Goal: Task Accomplishment & Management: Use online tool/utility

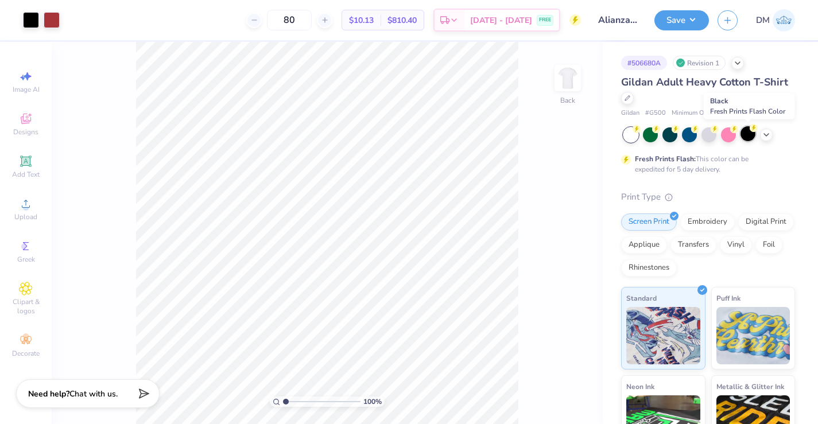
click at [746, 131] on div at bounding box center [748, 133] width 15 height 15
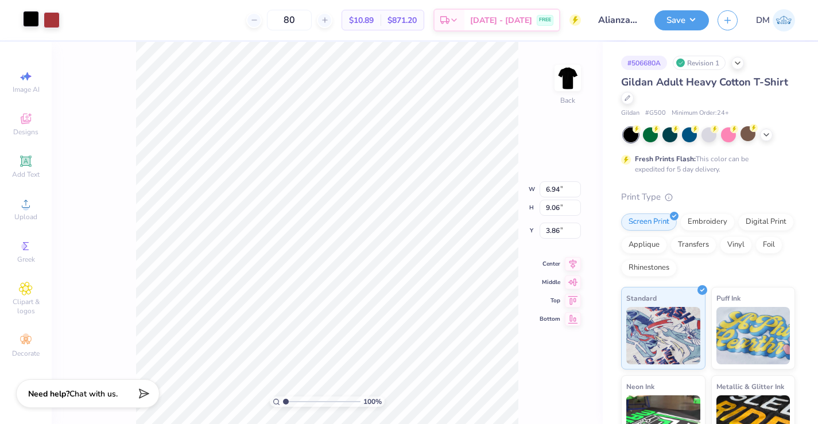
click at [29, 17] on div at bounding box center [31, 19] width 16 height 16
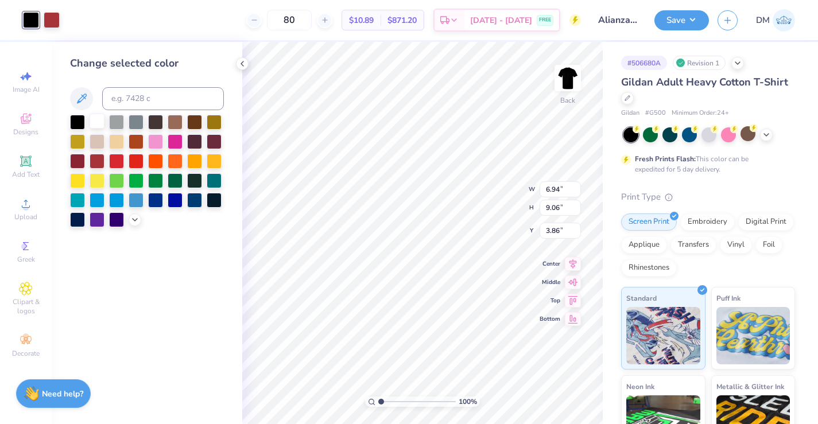
click at [95, 119] on div at bounding box center [97, 121] width 15 height 15
click at [234, 68] on div "Change selected color" at bounding box center [147, 233] width 191 height 382
click at [237, 67] on div at bounding box center [242, 63] width 13 height 13
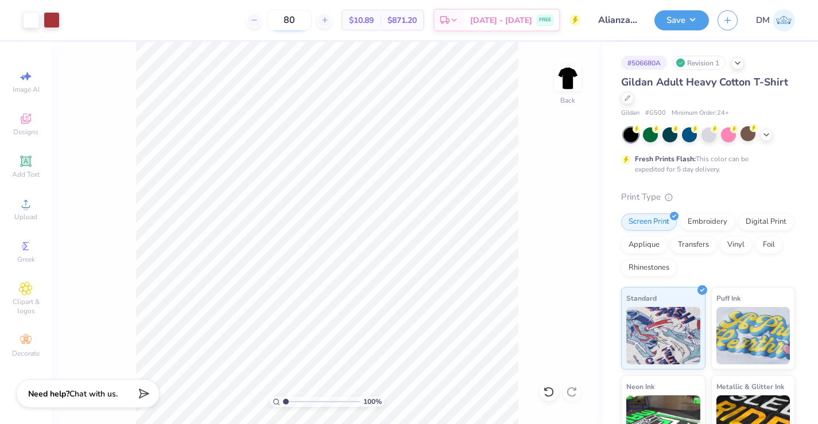
drag, startPoint x: 312, startPoint y: 20, endPoint x: 292, endPoint y: 18, distance: 20.2
click at [292, 18] on input "80" at bounding box center [289, 20] width 45 height 21
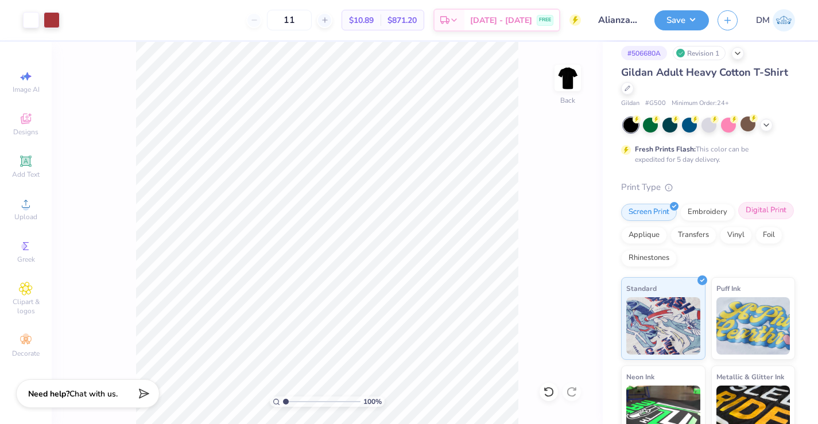
type input "12"
click at [758, 215] on div "Digital Print" at bounding box center [766, 210] width 56 height 17
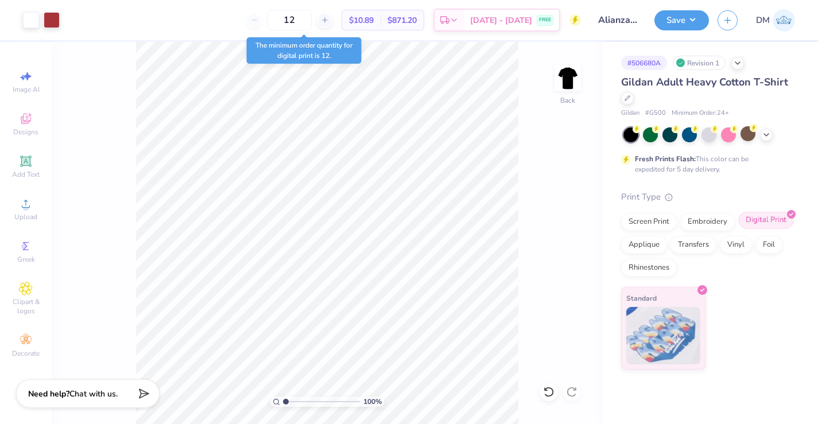
scroll to position [0, 0]
click at [216, 18] on div "12 $27.94 Per Item $335.28 Total Est. Delivery Sep 20 - 23 FREE" at bounding box center [324, 20] width 513 height 40
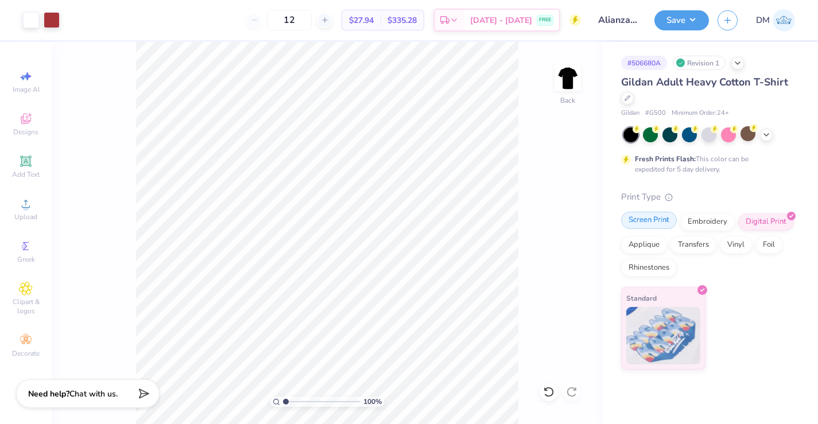
click at [641, 220] on div "Screen Print" at bounding box center [649, 220] width 56 height 17
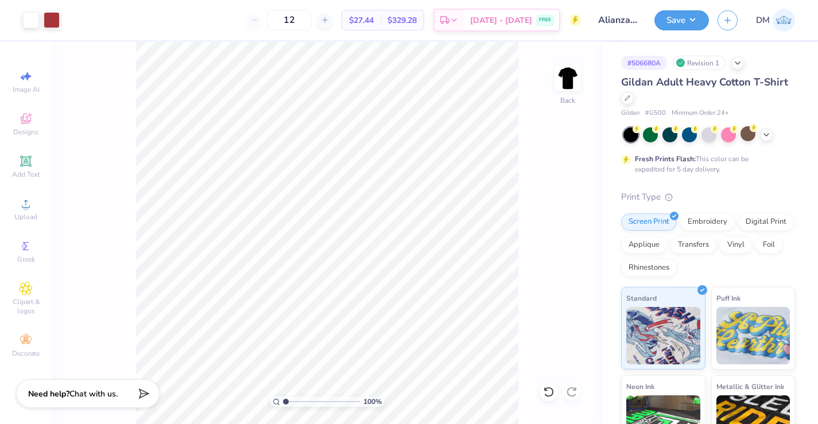
click at [266, 21] on div "12" at bounding box center [289, 20] width 86 height 21
click at [259, 19] on div "12 $27.44 Per Item $329.28 Total Est. Delivery Sep 20 - 23 FREE" at bounding box center [324, 20] width 513 height 40
click at [754, 220] on div "Digital Print" at bounding box center [766, 220] width 56 height 17
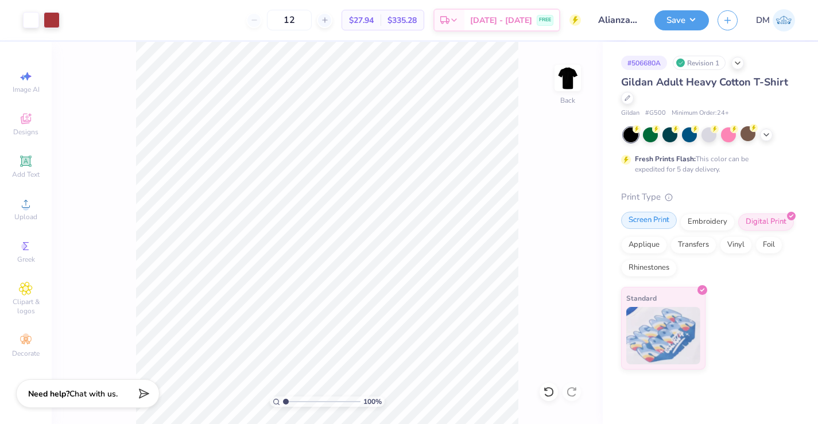
click at [667, 218] on div "Screen Print" at bounding box center [649, 220] width 56 height 17
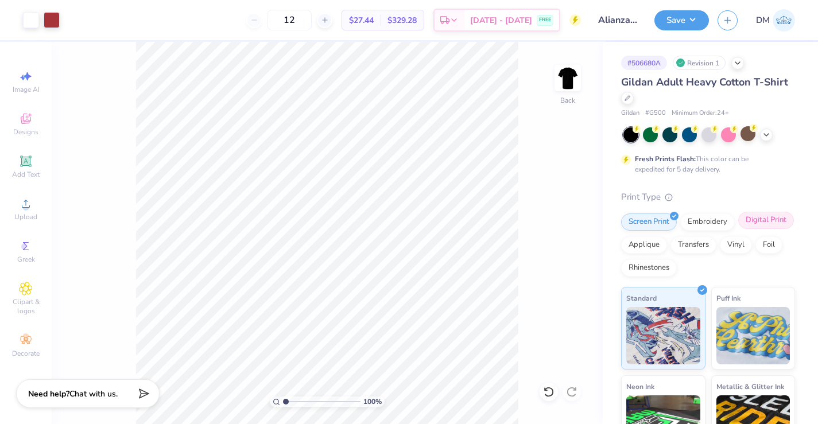
click at [754, 224] on div "Digital Print" at bounding box center [766, 220] width 56 height 17
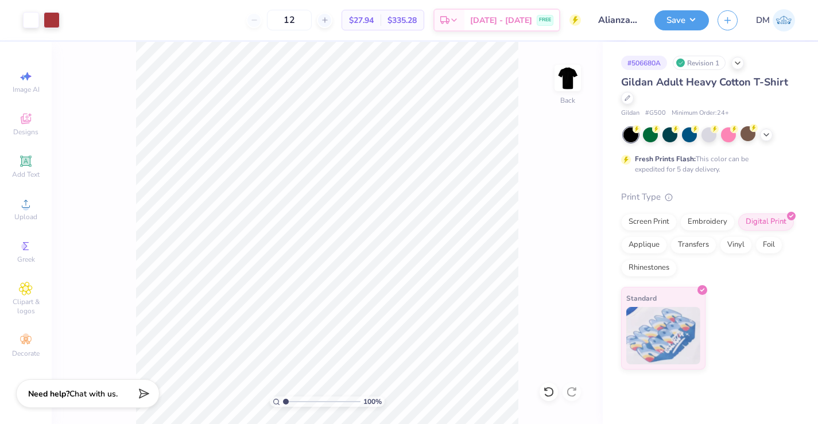
click at [269, 25] on div "12" at bounding box center [289, 20] width 86 height 21
click at [655, 218] on div "Screen Print" at bounding box center [649, 220] width 56 height 17
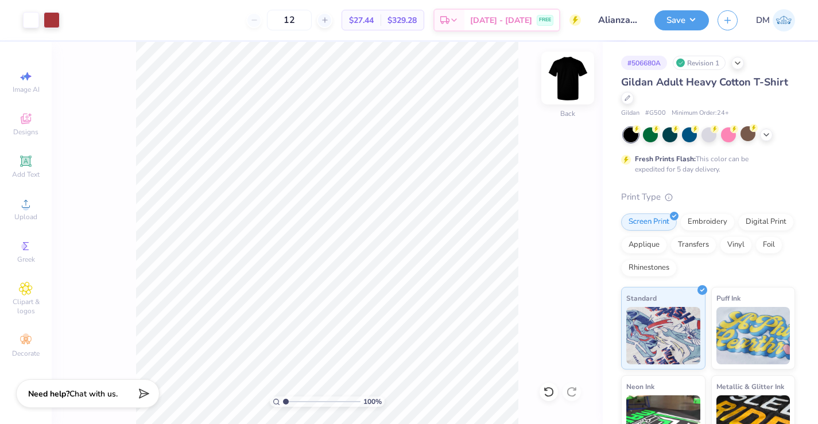
click at [574, 76] on img at bounding box center [568, 78] width 46 height 46
click at [25, 165] on icon at bounding box center [25, 161] width 11 height 11
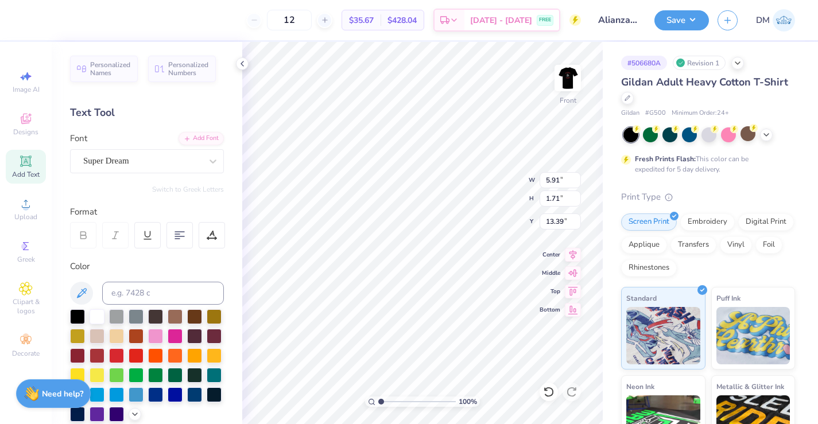
type textarea "E-BOARD"
type input "5.84"
click at [561, 78] on img at bounding box center [568, 78] width 46 height 46
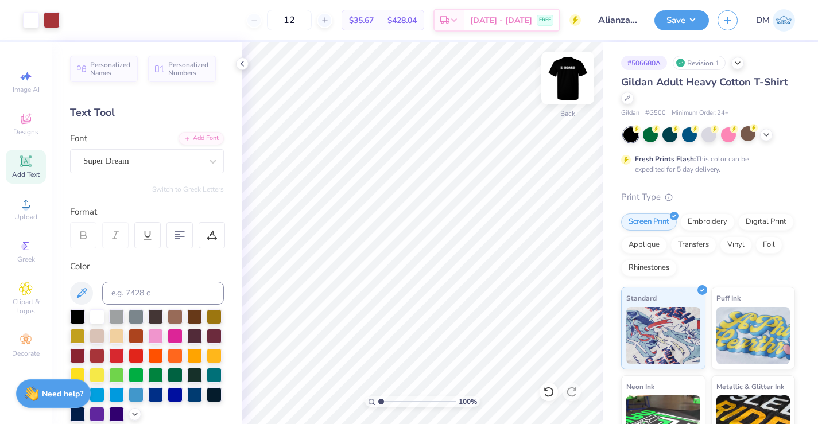
click at [570, 75] on img at bounding box center [568, 78] width 46 height 46
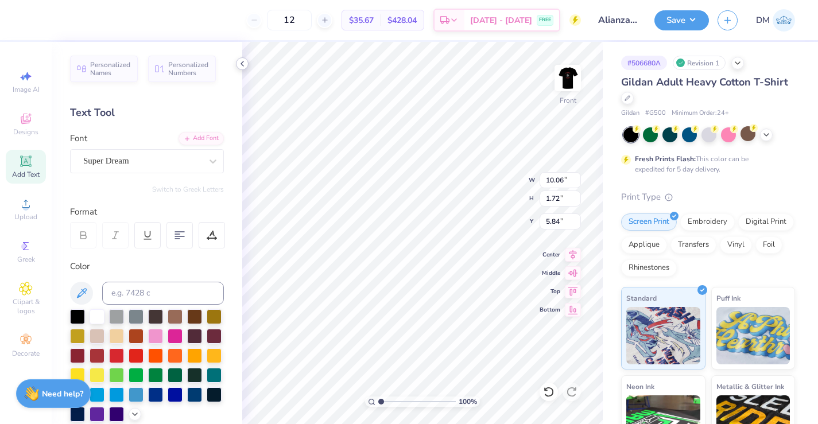
click at [243, 63] on icon at bounding box center [242, 63] width 9 height 9
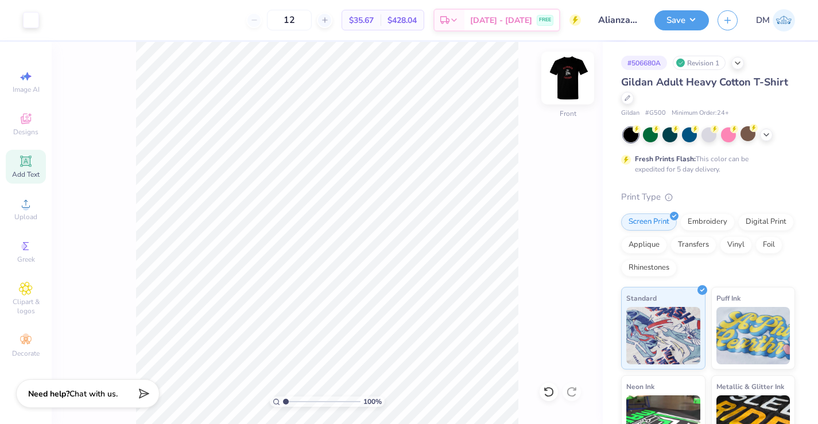
click at [574, 75] on img at bounding box center [568, 78] width 46 height 46
click at [567, 79] on img at bounding box center [568, 78] width 46 height 46
click at [766, 223] on div "Digital Print" at bounding box center [766, 220] width 56 height 17
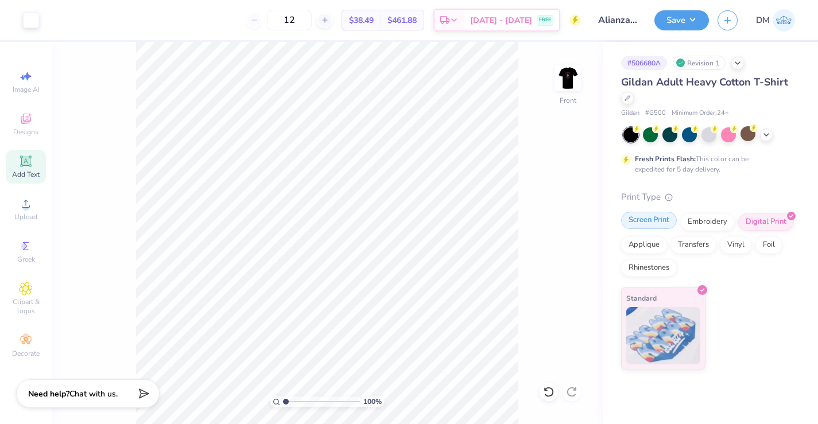
click at [656, 224] on div "Screen Print" at bounding box center [649, 220] width 56 height 17
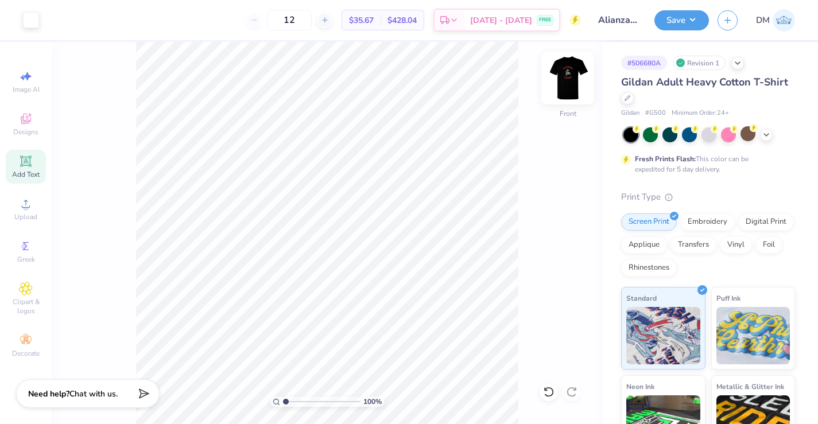
click at [565, 76] on img at bounding box center [568, 78] width 46 height 46
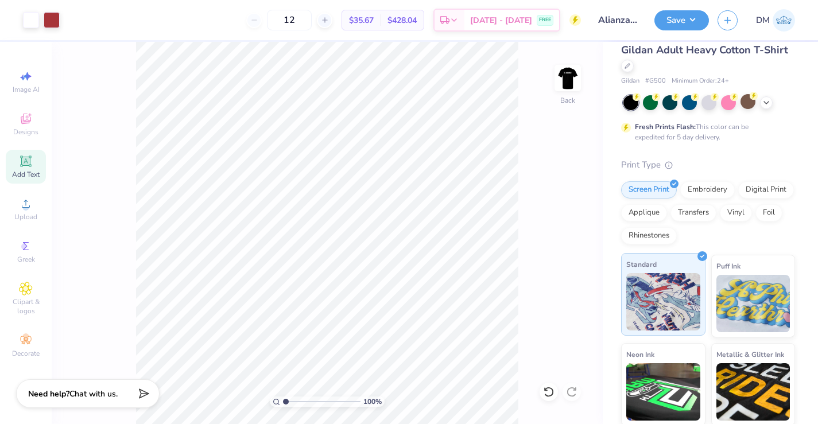
scroll to position [0, 0]
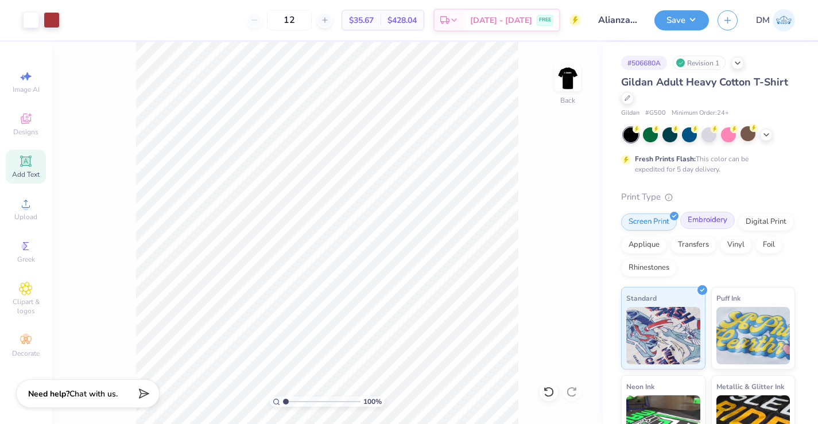
click at [699, 221] on div "Embroidery" at bounding box center [707, 220] width 55 height 17
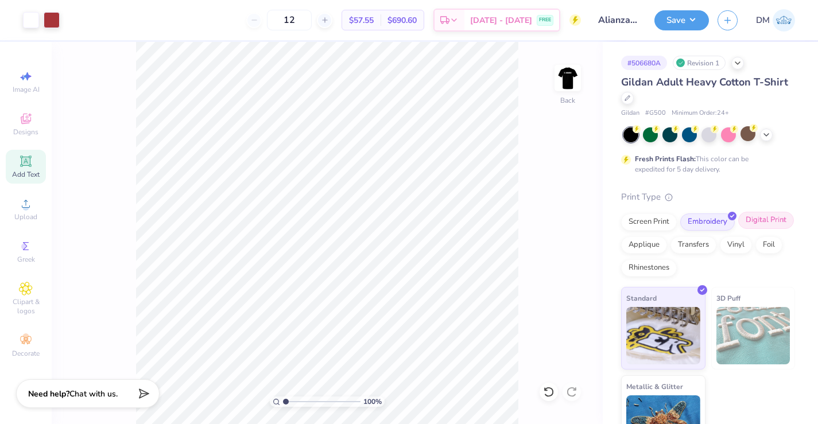
click at [768, 217] on div "Digital Print" at bounding box center [766, 220] width 56 height 17
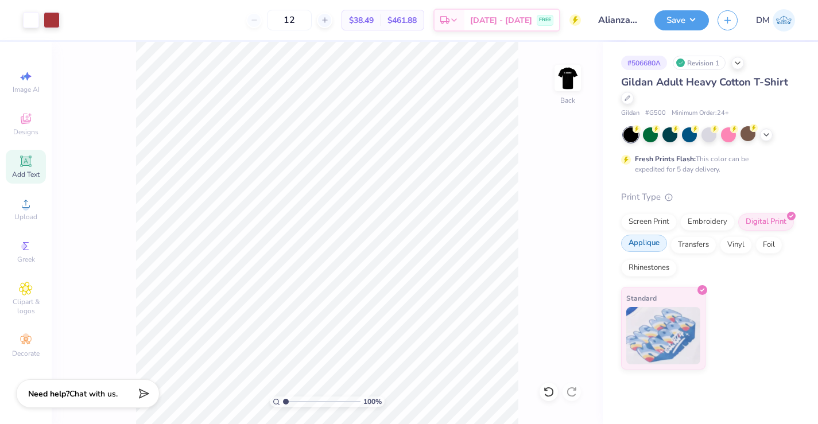
click at [653, 246] on div "Applique" at bounding box center [644, 243] width 46 height 17
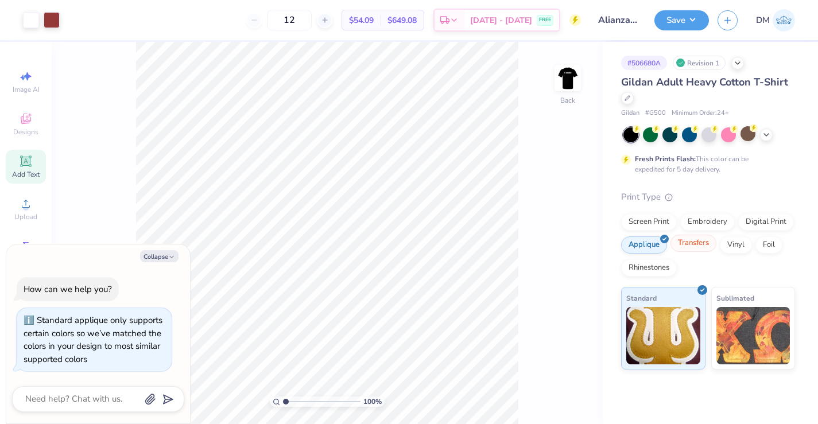
click at [679, 242] on div "Transfers" at bounding box center [694, 243] width 46 height 17
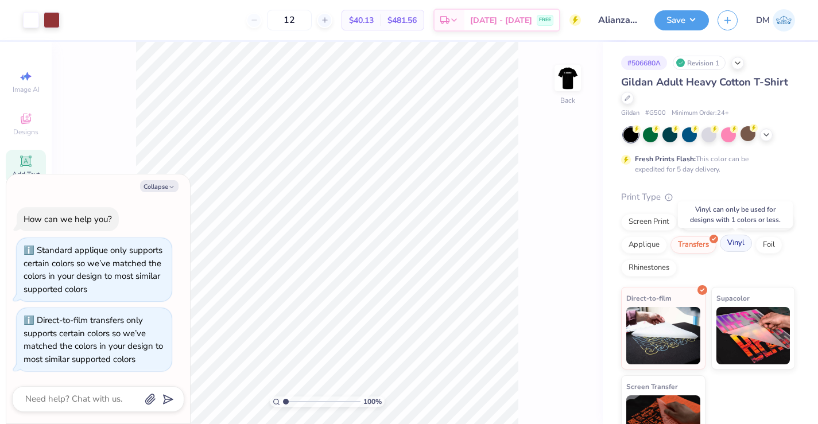
click at [734, 244] on div "Vinyl" at bounding box center [736, 243] width 32 height 17
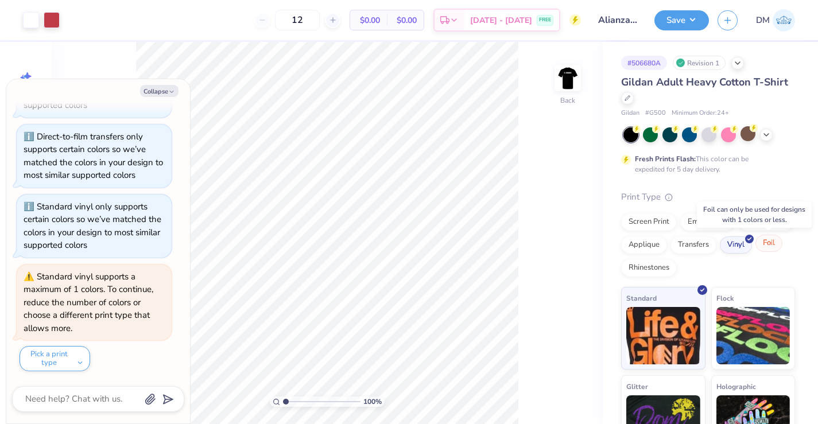
click at [761, 245] on div "Foil" at bounding box center [769, 243] width 27 height 17
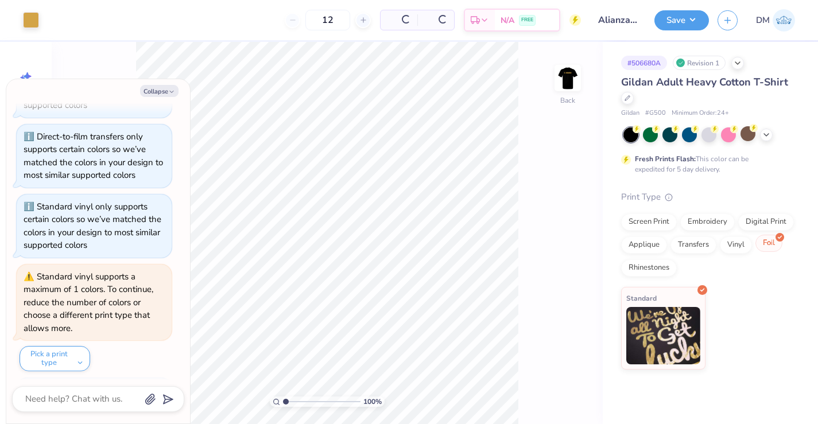
scroll to position [273, 0]
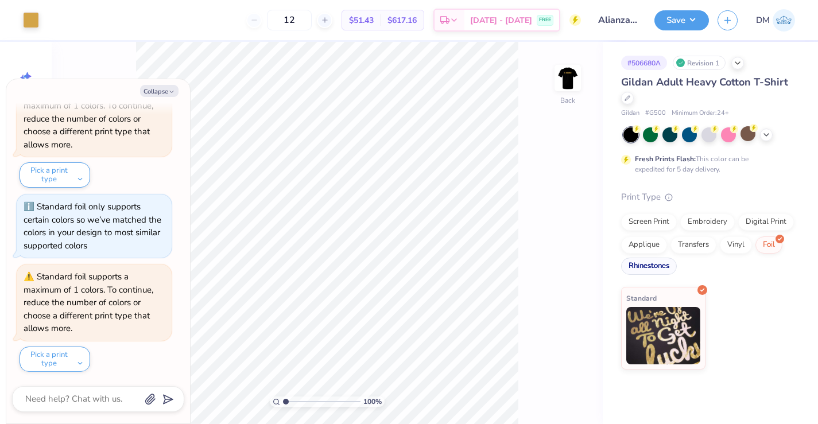
click at [653, 268] on div "Rhinestones" at bounding box center [649, 266] width 56 height 17
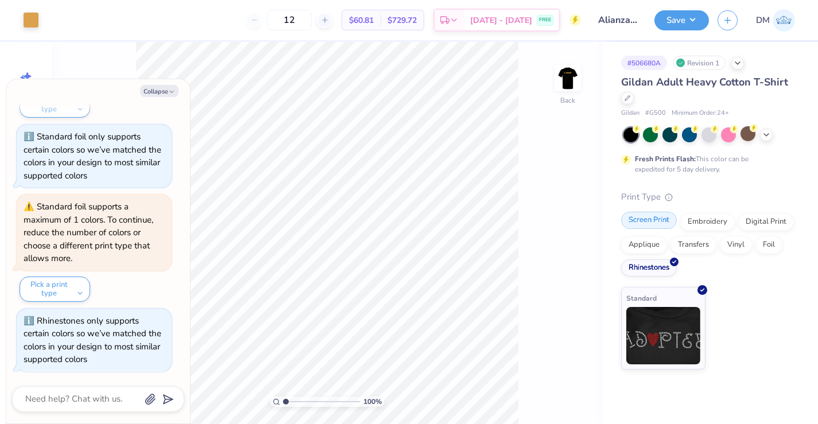
click at [661, 219] on div "Screen Print" at bounding box center [649, 220] width 56 height 17
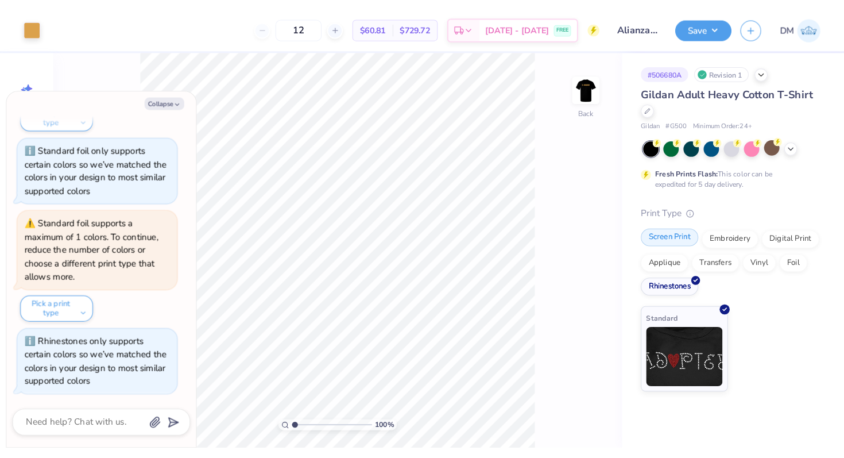
scroll to position [413, 0]
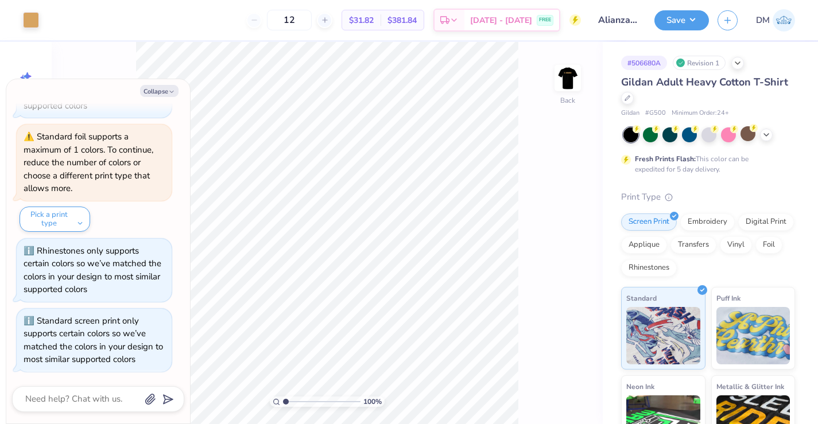
click at [166, 9] on div "12 $31.82 Per Item $381.84 Total Est. Delivery Sep 20 - 23 FREE" at bounding box center [314, 20] width 533 height 40
click at [561, 168] on div "100 % Back" at bounding box center [327, 233] width 551 height 382
click at [641, 214] on div "Screen Print" at bounding box center [649, 220] width 56 height 17
click at [83, 14] on div "12 $31.82 Per Item $381.84 Total Est. Delivery Sep 20 - 23 FREE" at bounding box center [314, 20] width 533 height 40
click at [167, 87] on button "Collapse" at bounding box center [159, 91] width 38 height 12
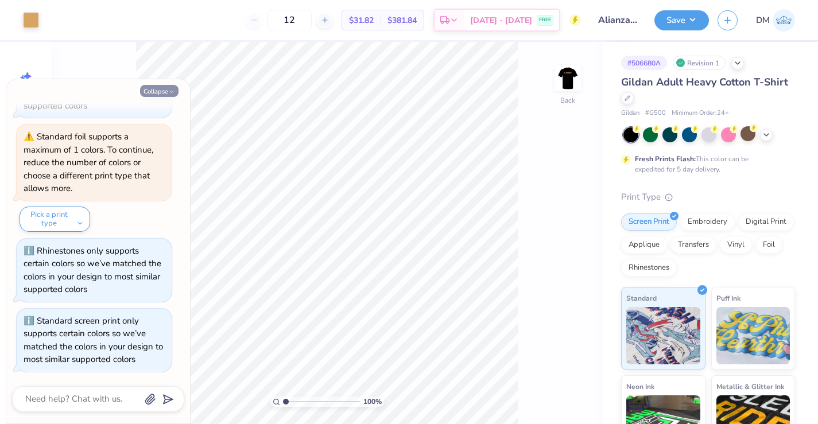
type textarea "x"
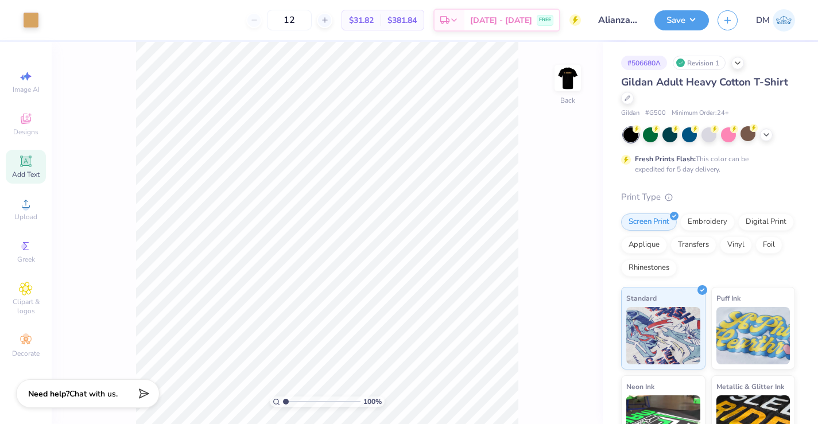
click at [74, 19] on div "12 $31.82 Per Item $381.84 Total Est. Delivery Sep 20 - 23 FREE" at bounding box center [314, 20] width 533 height 40
click at [626, 18] on input "Alianza General Merch Fall 2025" at bounding box center [618, 20] width 56 height 23
click at [576, 160] on div "100 % Back" at bounding box center [327, 233] width 551 height 382
click at [566, 407] on div "100 % Back" at bounding box center [327, 233] width 551 height 382
click at [566, 388] on div "100 % Back" at bounding box center [327, 233] width 551 height 382
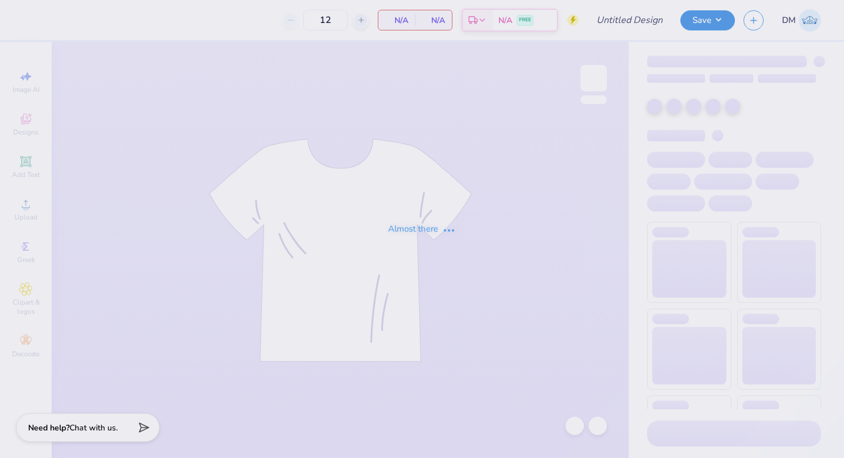
type input "80"
type input "Alianza General Merch Fall 2025"
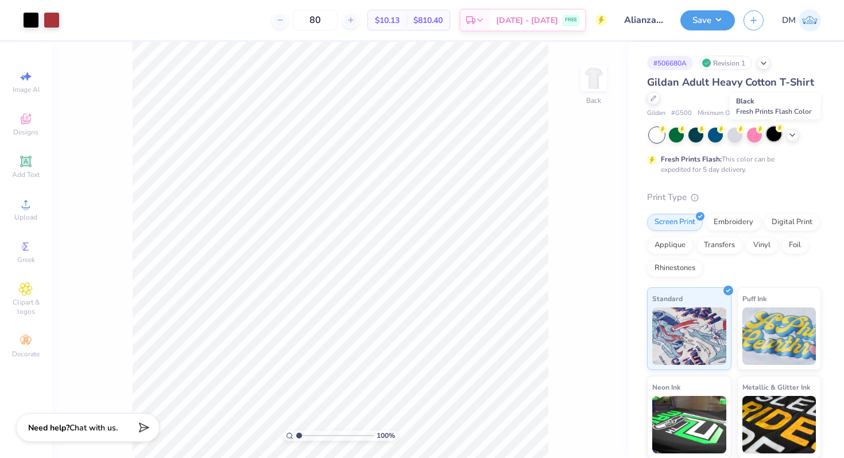
click at [770, 133] on div at bounding box center [773, 133] width 15 height 15
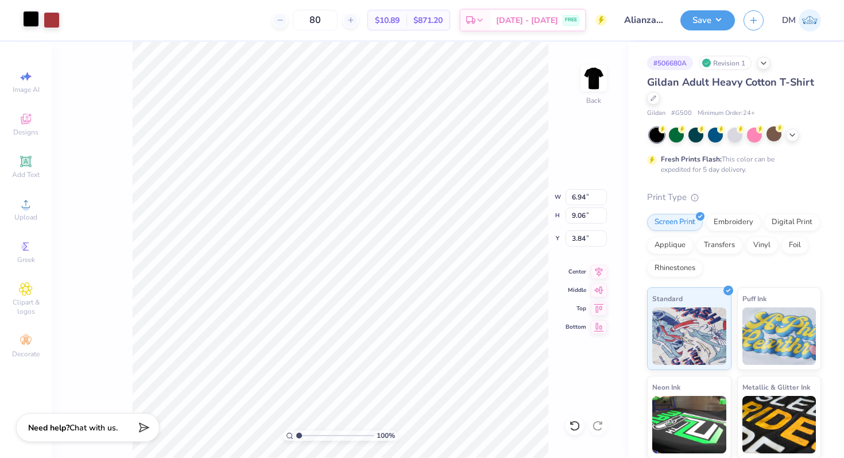
click at [32, 14] on div at bounding box center [31, 19] width 16 height 16
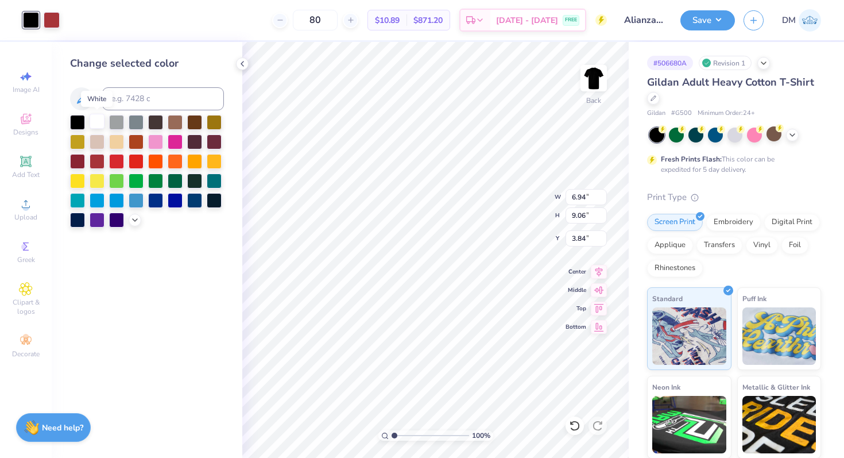
click at [99, 121] on div at bounding box center [97, 121] width 15 height 15
click at [242, 66] on icon at bounding box center [242, 63] width 9 height 9
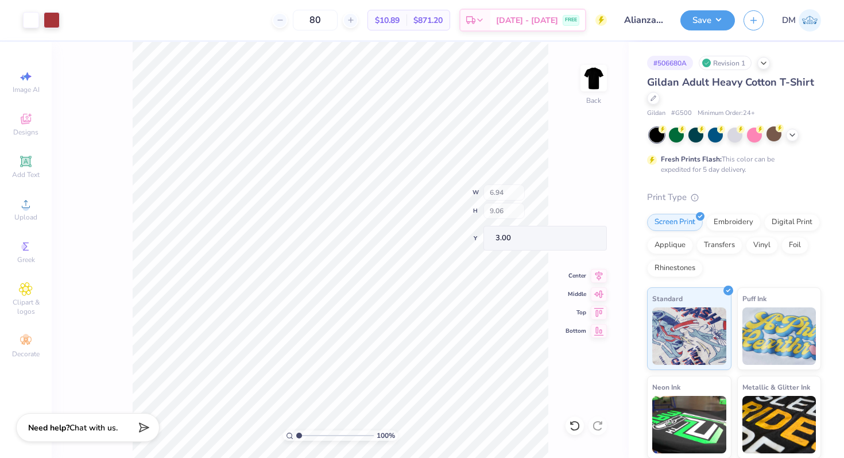
type input "3.00"
type input "0.82"
type input "1.34"
type input "10.27"
click at [28, 171] on span "Add Text" at bounding box center [26, 174] width 28 height 9
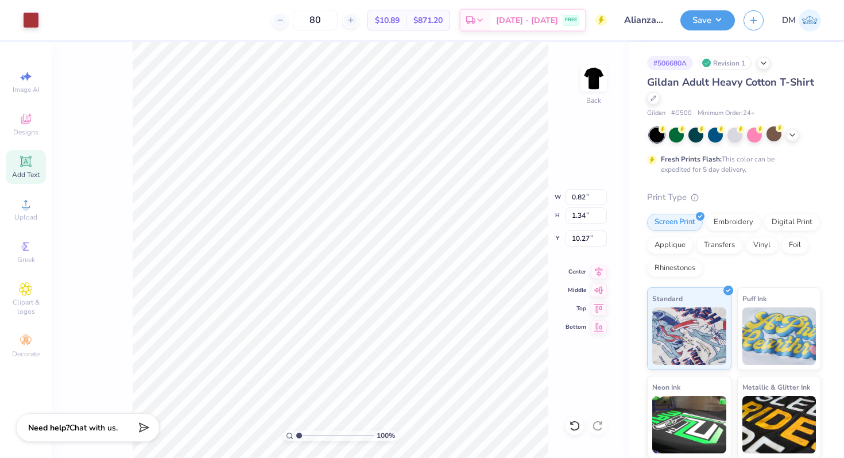
type input "6.00"
type input "1.74"
type input "12.38"
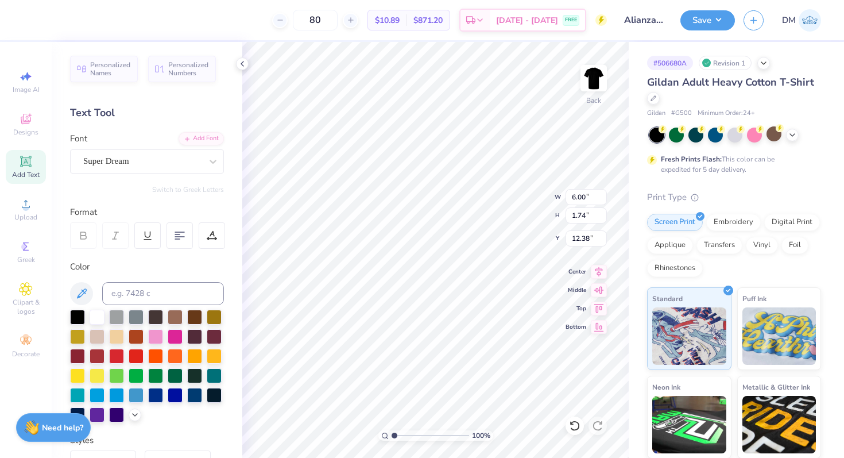
type textarea "E-BOARD"
type input "12.98"
type input "7.61"
type input "1.30"
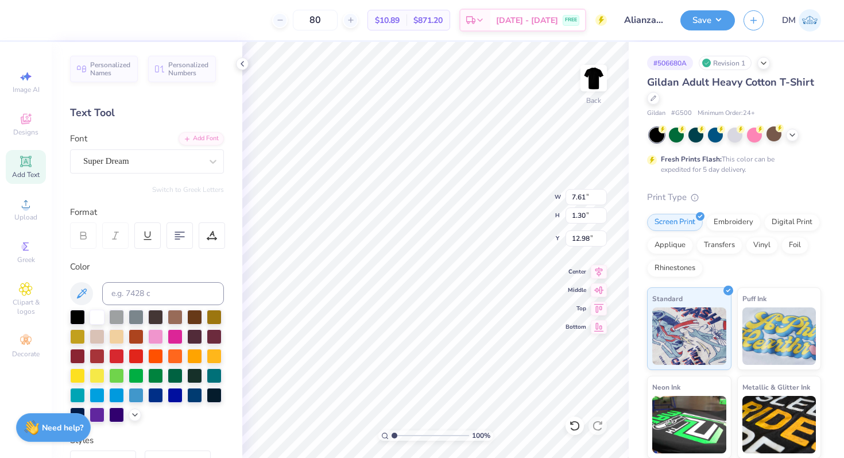
type input "12.85"
click at [184, 165] on div "Super Dream" at bounding box center [142, 161] width 121 height 18
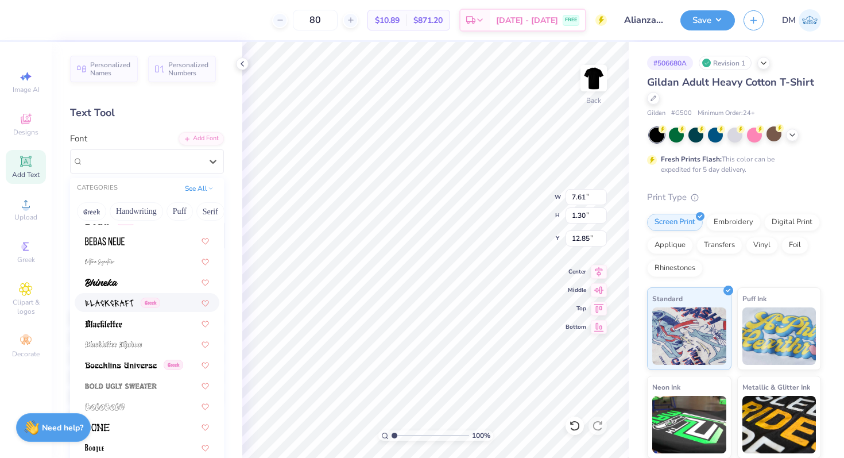
scroll to position [600, 0]
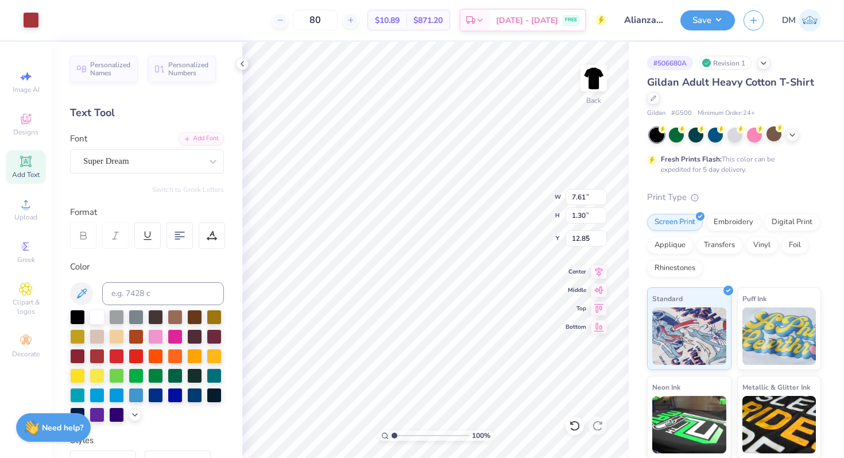
type input "0.93"
type input "1.23"
type input "3.00"
type input "12.60"
click at [169, 163] on div "Super Dream" at bounding box center [142, 161] width 121 height 18
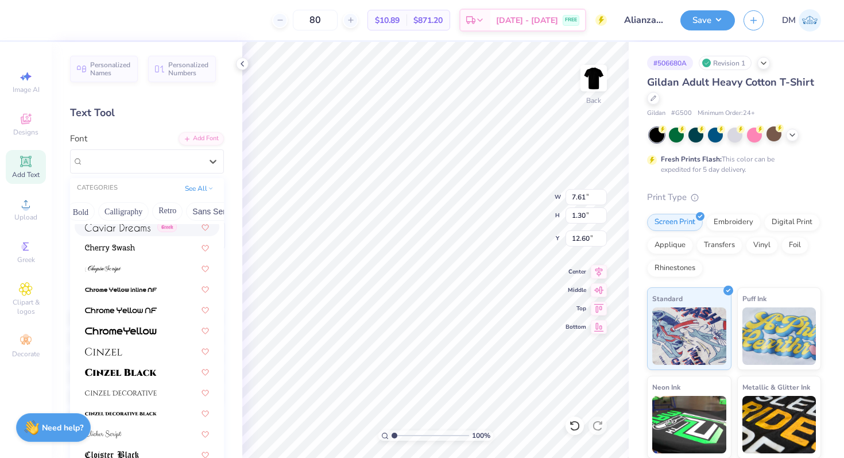
scroll to position [0, 123]
click at [125, 203] on button "Bold" at bounding box center [119, 211] width 28 height 18
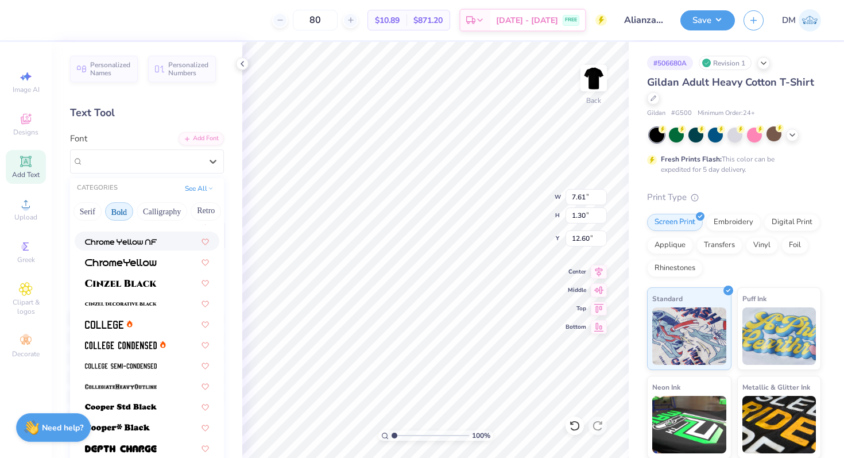
scroll to position [48, 0]
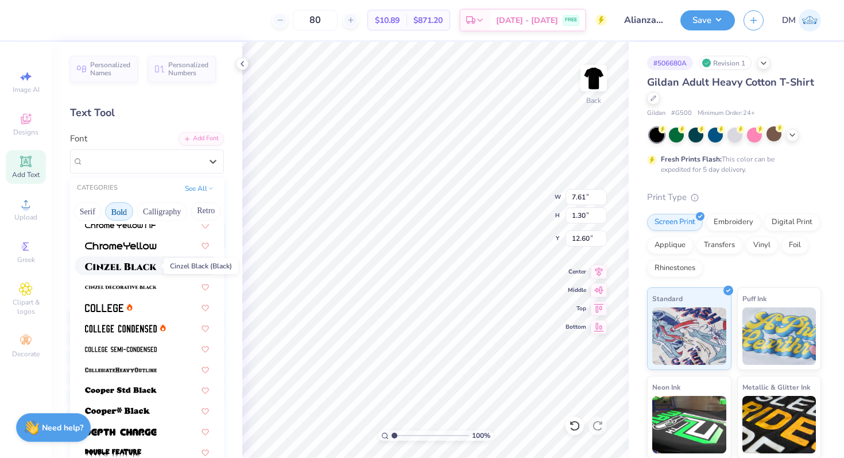
click at [130, 269] on img at bounding box center [121, 266] width 72 height 8
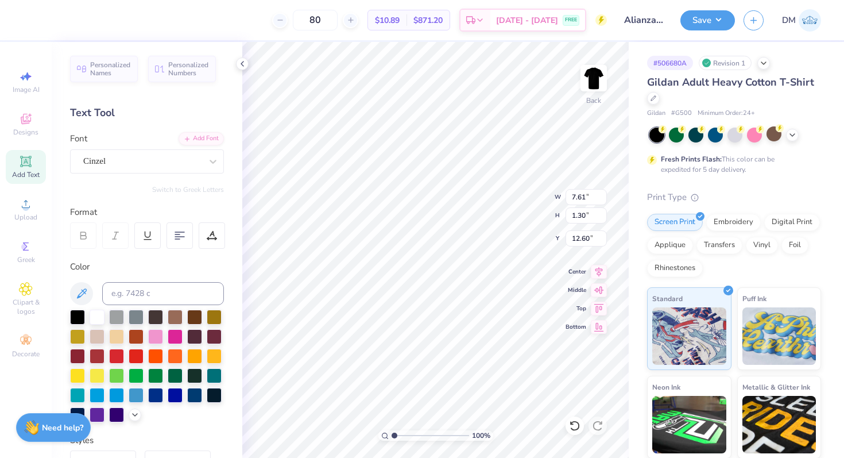
type input "9.16"
type input "1.36"
type input "12.57"
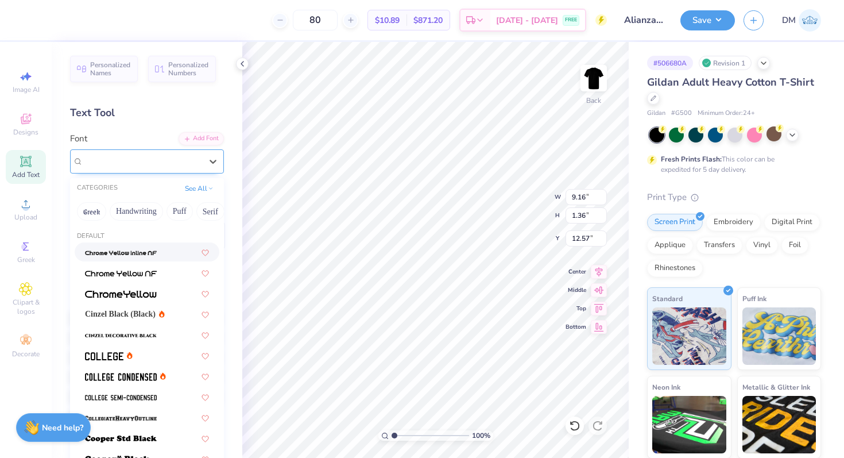
click at [149, 156] on div "Cinzel" at bounding box center [142, 161] width 121 height 18
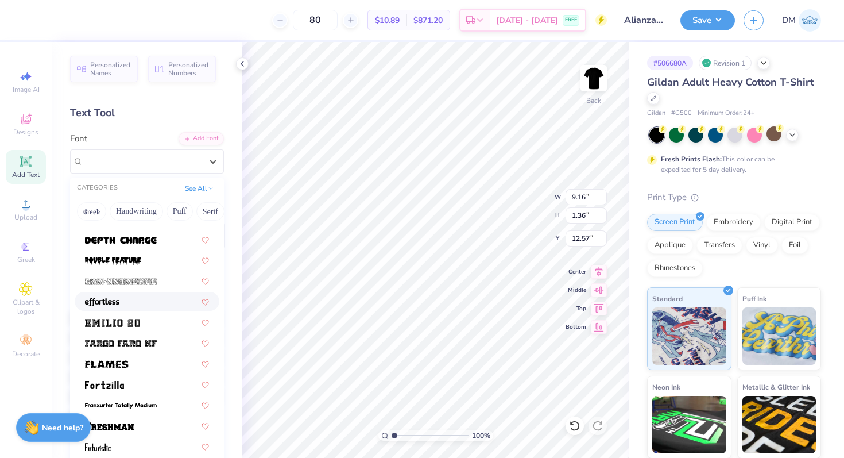
scroll to position [242, 0]
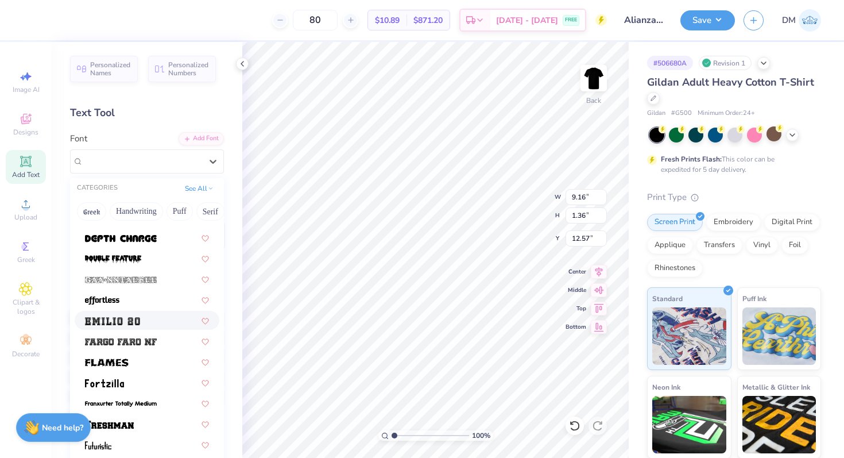
click at [149, 316] on div at bounding box center [147, 320] width 124 height 12
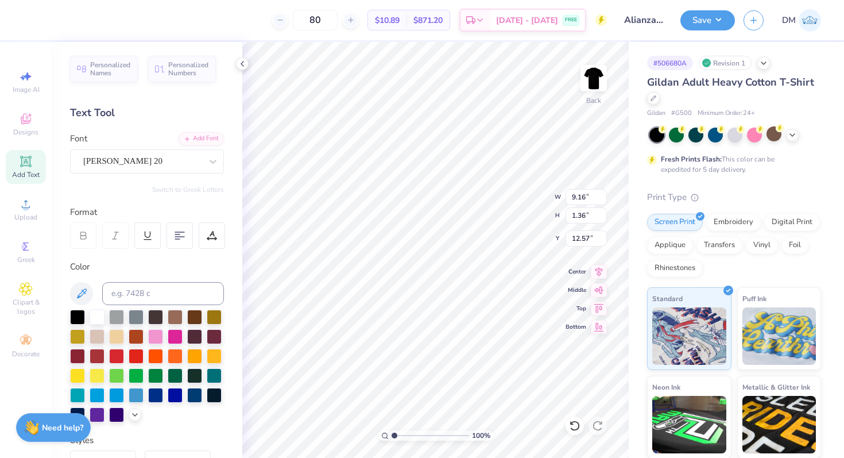
type input "8.98"
type input "1.69"
type input "12.40"
click at [157, 161] on div "[PERSON_NAME] 20" at bounding box center [142, 161] width 121 height 18
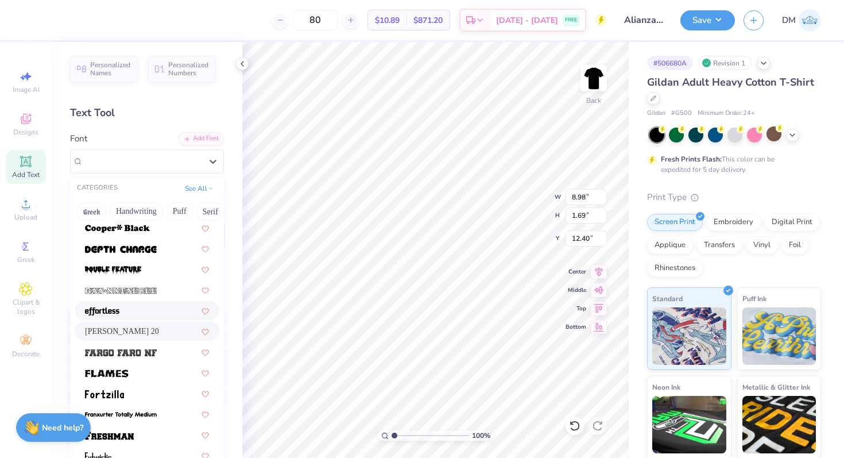
scroll to position [252, 0]
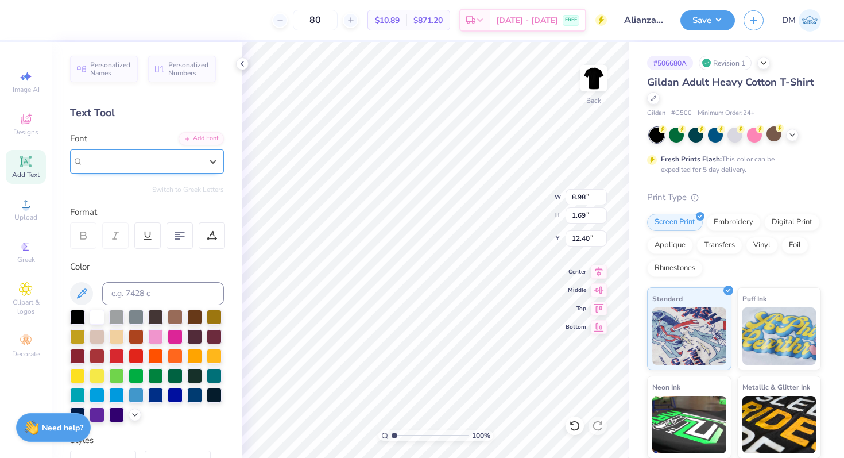
click at [181, 167] on div "[PERSON_NAME] 20" at bounding box center [142, 160] width 118 height 13
click at [336, 23] on input "80" at bounding box center [315, 20] width 45 height 21
type input "8"
type input "12"
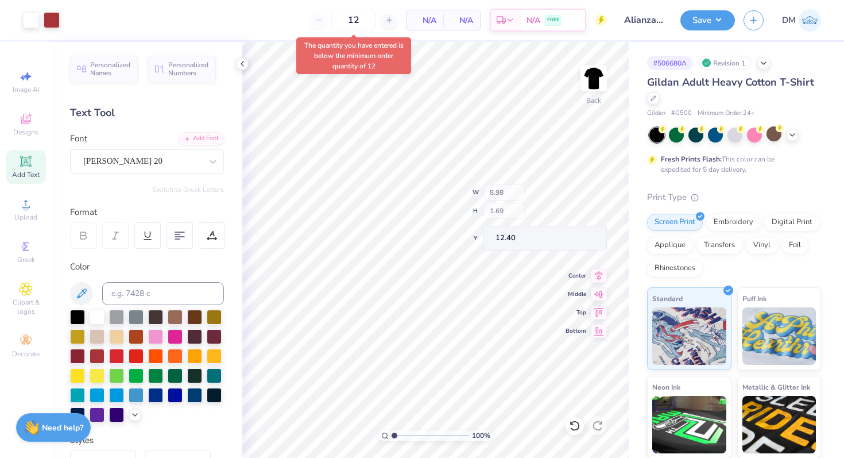
click at [333, 45] on body "Art colors 12 N/A Per Item N/A Total Est. Delivery N/A FREE Design Title Alianz…" at bounding box center [422, 229] width 844 height 458
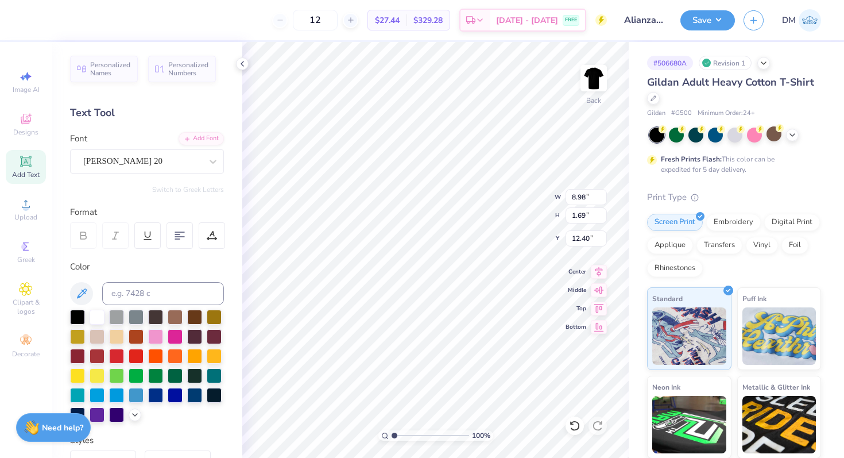
type input "13.25"
click at [574, 425] on icon at bounding box center [574, 425] width 11 height 11
click at [574, 423] on icon at bounding box center [574, 425] width 11 height 11
click at [574, 422] on icon at bounding box center [574, 425] width 11 height 11
click at [588, 72] on img at bounding box center [594, 78] width 46 height 46
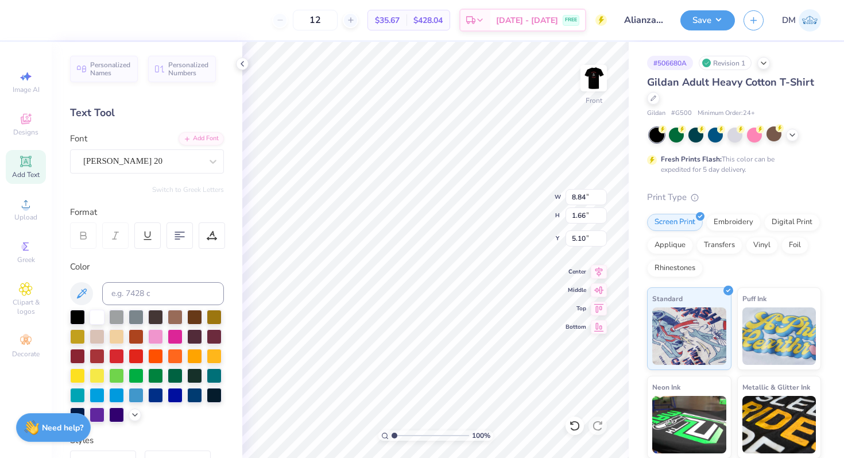
type input "5.10"
type input "10.51"
type input "1.98"
type input "4.78"
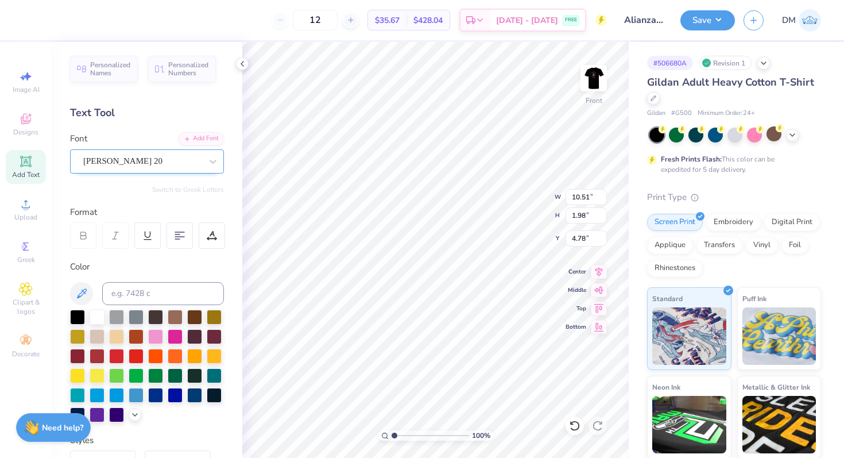
click at [130, 159] on div "[PERSON_NAME] 20" at bounding box center [142, 161] width 121 height 18
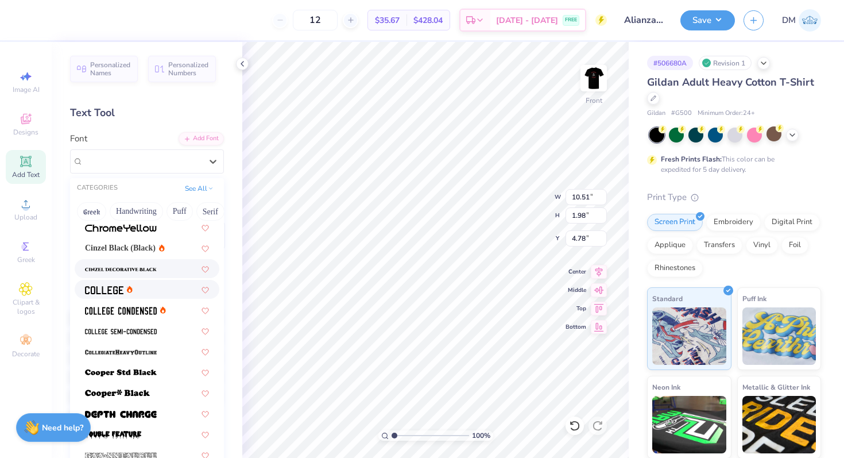
scroll to position [69, 0]
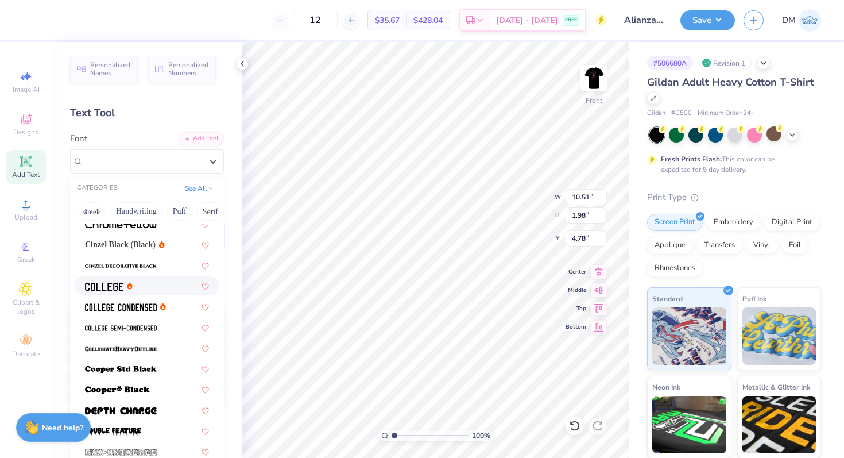
click at [137, 286] on div at bounding box center [147, 286] width 124 height 12
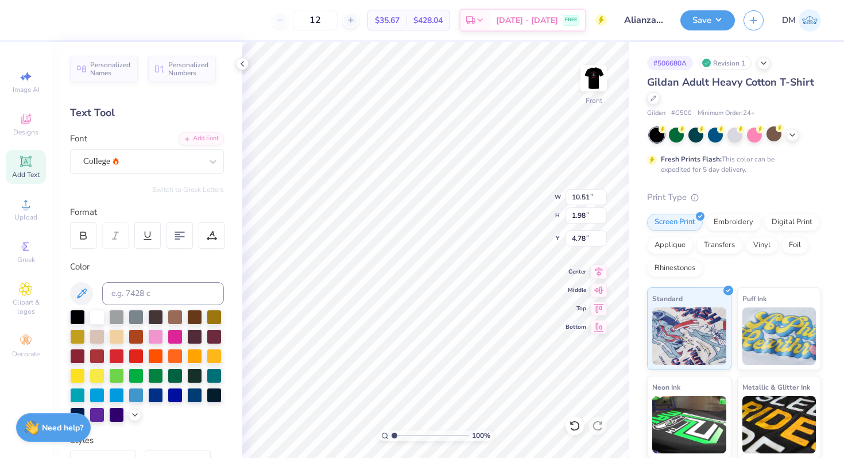
scroll to position [0, 1]
type textarea "E-BOARD"
type input "6.05"
type input "9.41"
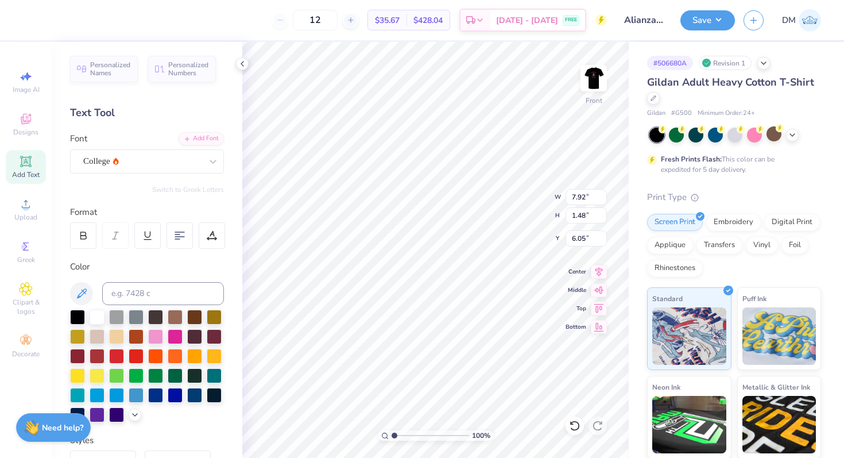
type input "1.76"
type input "6.31"
click at [586, 80] on img at bounding box center [594, 78] width 46 height 46
click at [573, 423] on icon at bounding box center [572, 422] width 2 height 2
click at [578, 417] on div at bounding box center [575, 425] width 18 height 18
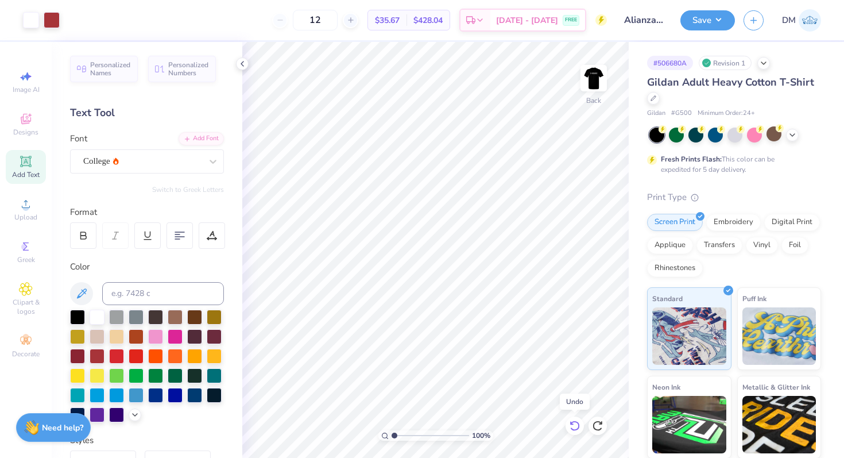
click at [578, 417] on div at bounding box center [575, 425] width 18 height 18
click at [574, 421] on icon at bounding box center [575, 425] width 10 height 10
click at [355, 21] on icon at bounding box center [351, 20] width 8 height 8
click at [284, 22] on icon at bounding box center [280, 20] width 8 height 8
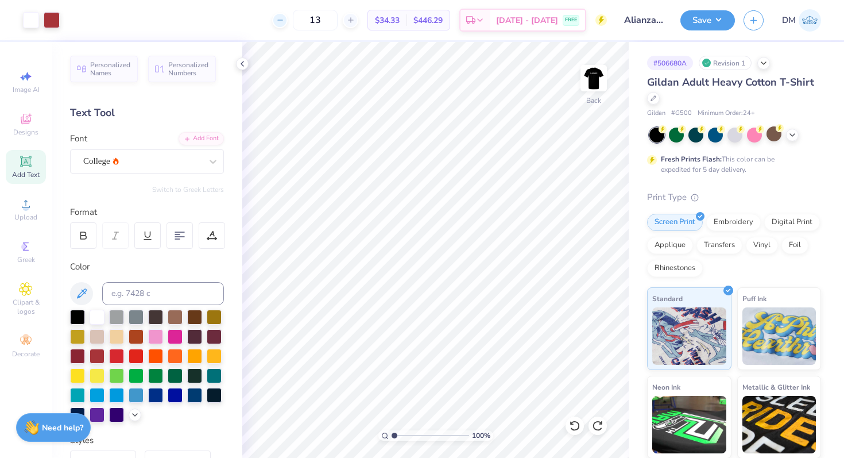
type input "12"
click at [56, 10] on div "Art colors" at bounding box center [30, 20] width 60 height 40
click at [52, 20] on div at bounding box center [52, 19] width 16 height 16
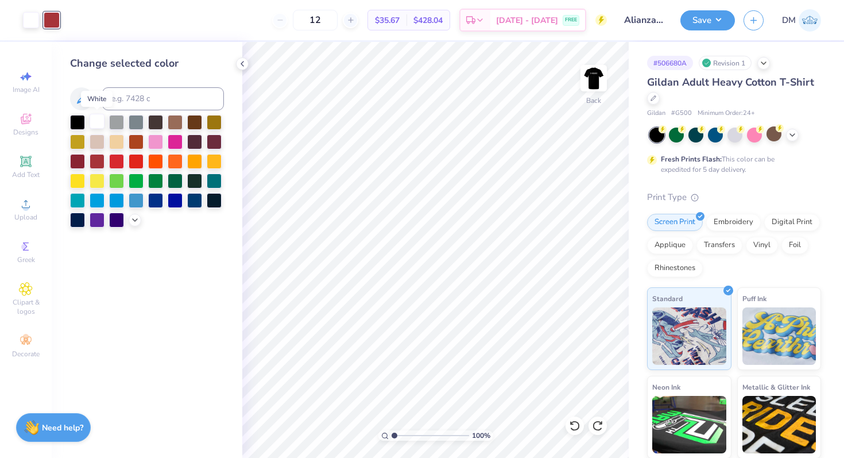
click at [97, 121] on div at bounding box center [97, 121] width 15 height 15
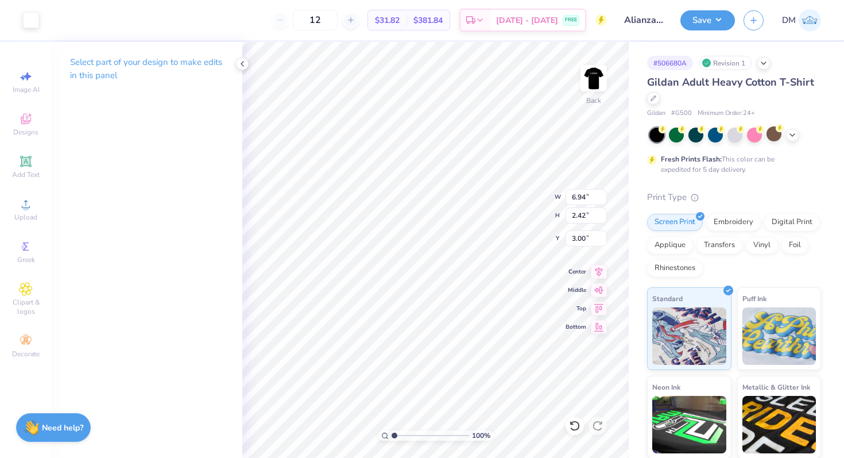
type input "7.47"
type input "2.61"
click at [595, 78] on img at bounding box center [594, 78] width 46 height 46
click at [603, 69] on img at bounding box center [594, 78] width 46 height 46
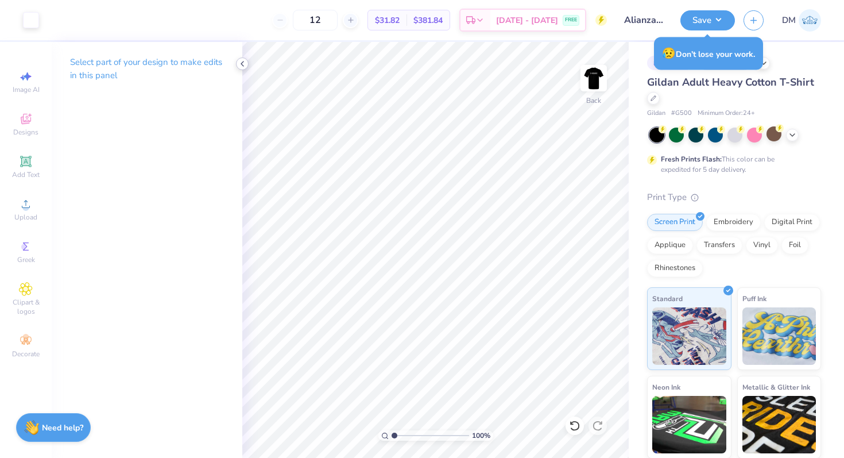
click at [246, 66] on icon at bounding box center [242, 63] width 9 height 9
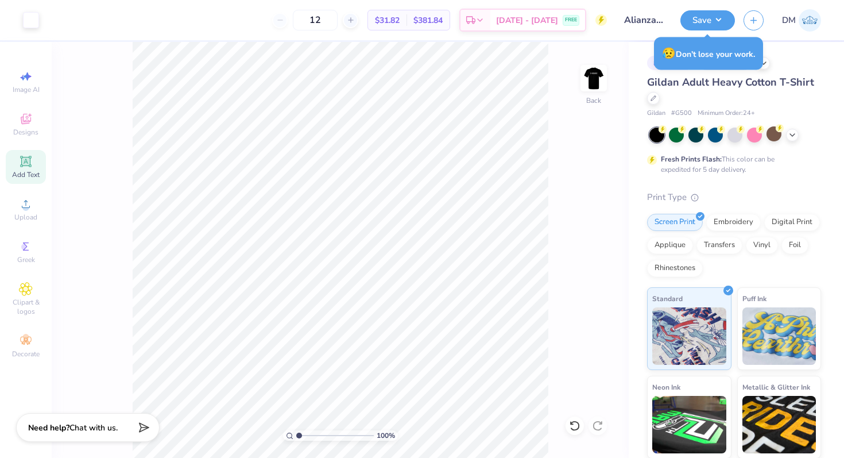
click at [24, 162] on icon at bounding box center [25, 161] width 9 height 9
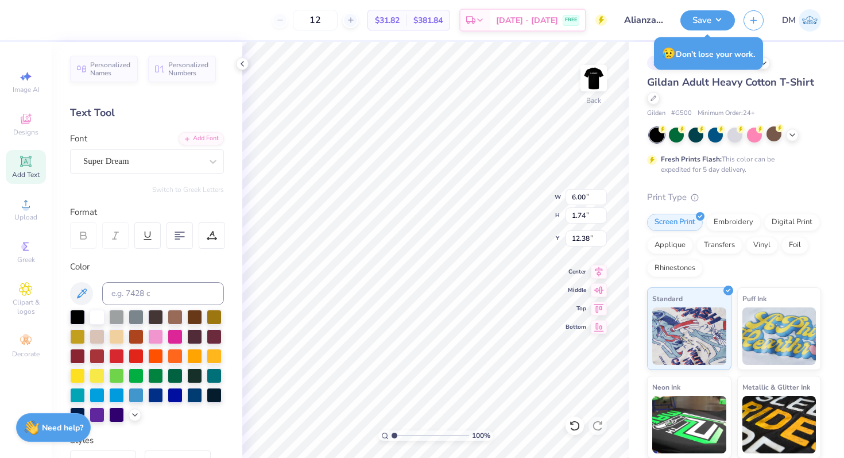
type textarea "E"
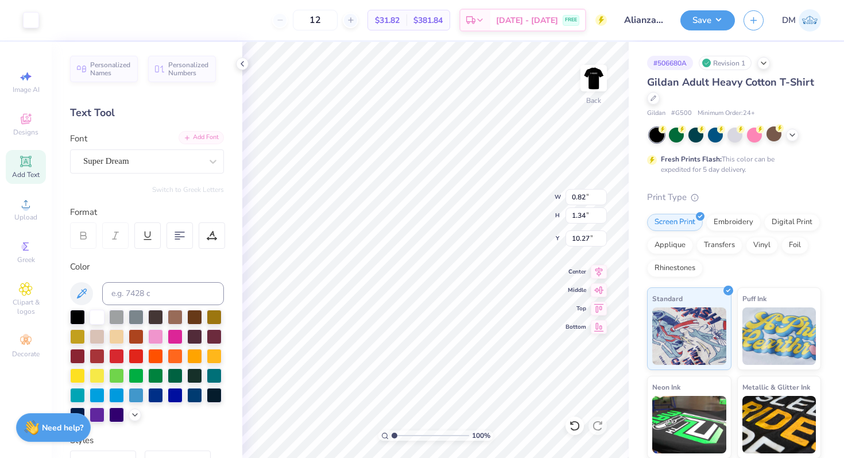
click at [204, 136] on div "Add Font" at bounding box center [201, 137] width 45 height 13
click at [598, 78] on img at bounding box center [594, 78] width 46 height 46
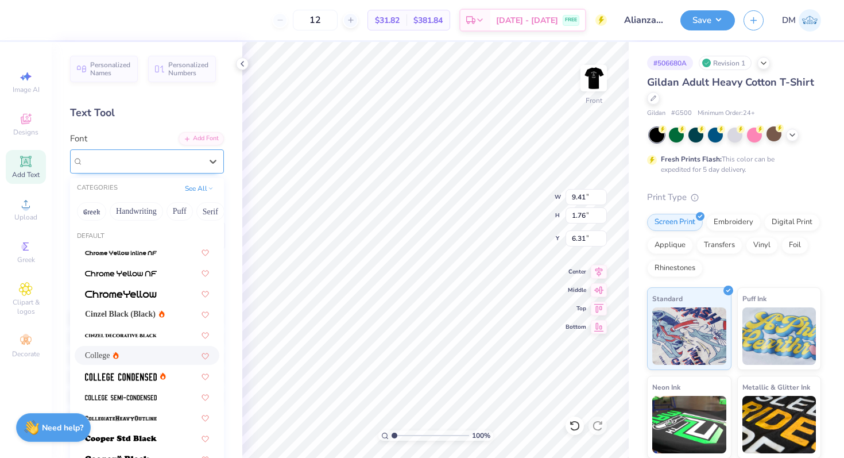
click at [176, 158] on div "College" at bounding box center [142, 161] width 121 height 18
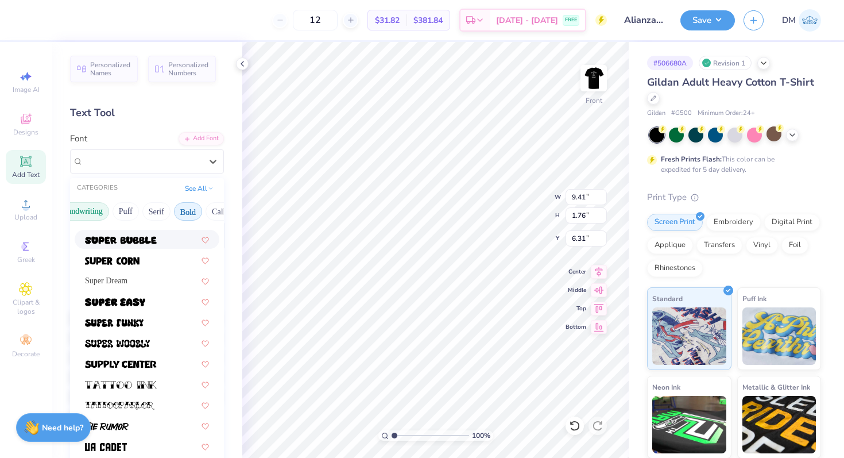
scroll to position [0, 56]
click at [153, 208] on button "Serif" at bounding box center [155, 211] width 28 height 18
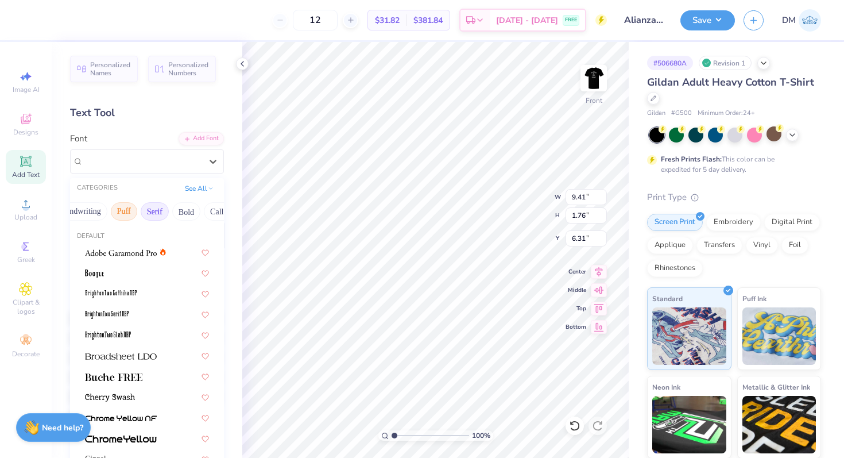
click at [121, 211] on button "Puff" at bounding box center [124, 211] width 26 height 18
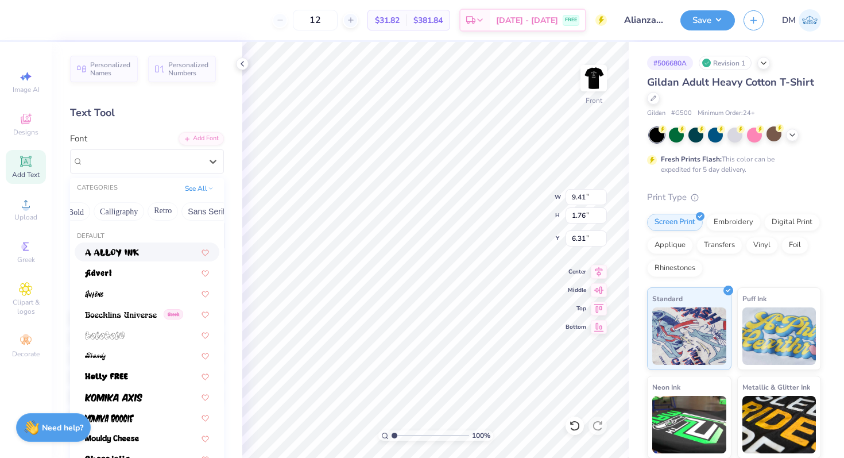
scroll to position [0, 182]
click at [156, 214] on button "Retro" at bounding box center [146, 211] width 30 height 18
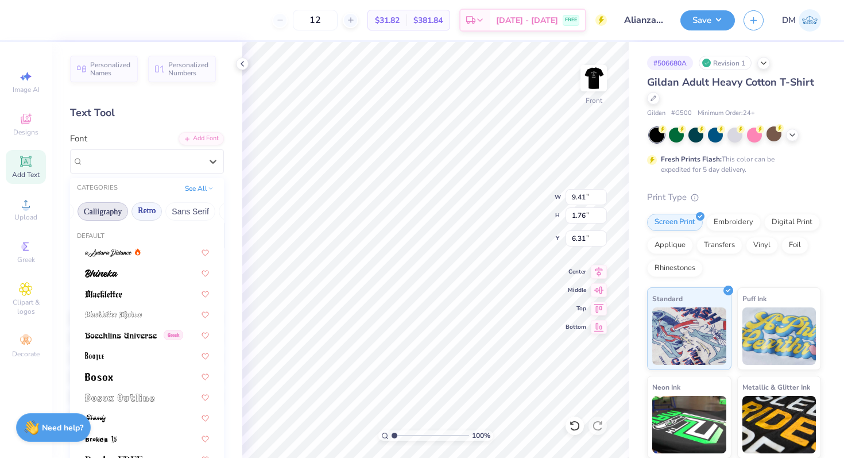
click at [113, 212] on button "Calligraphy" at bounding box center [103, 211] width 51 height 18
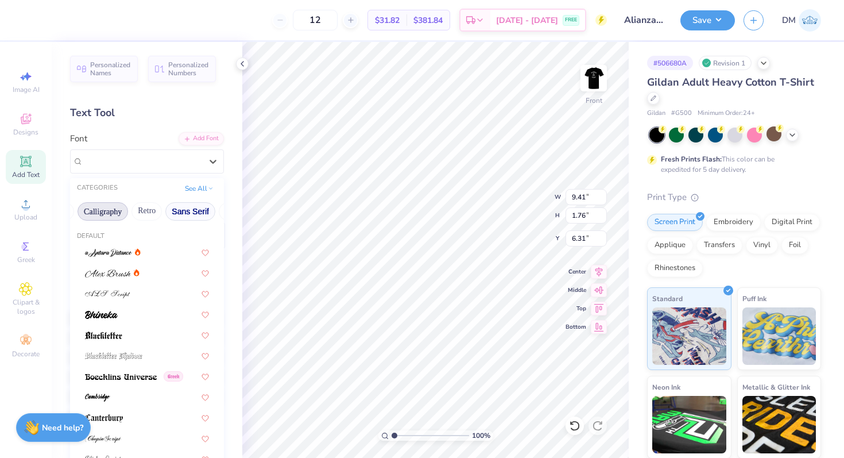
click at [185, 211] on button "Sans Serif" at bounding box center [190, 211] width 50 height 18
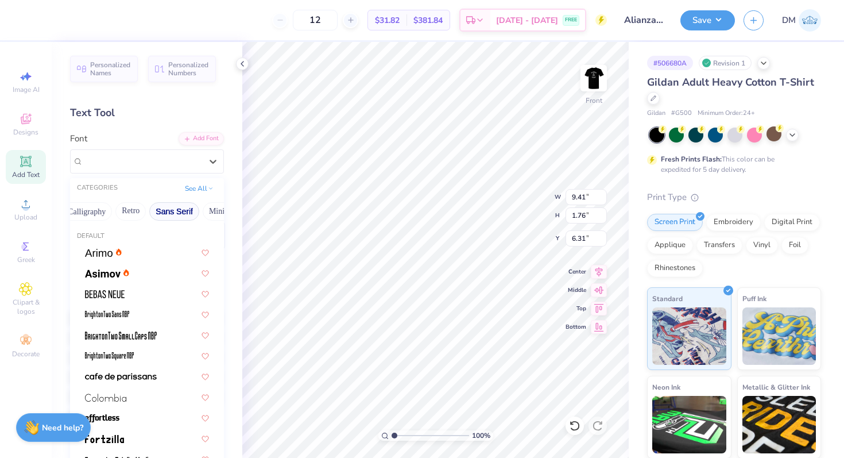
scroll to position [0, 199]
click at [137, 249] on div at bounding box center [147, 252] width 124 height 12
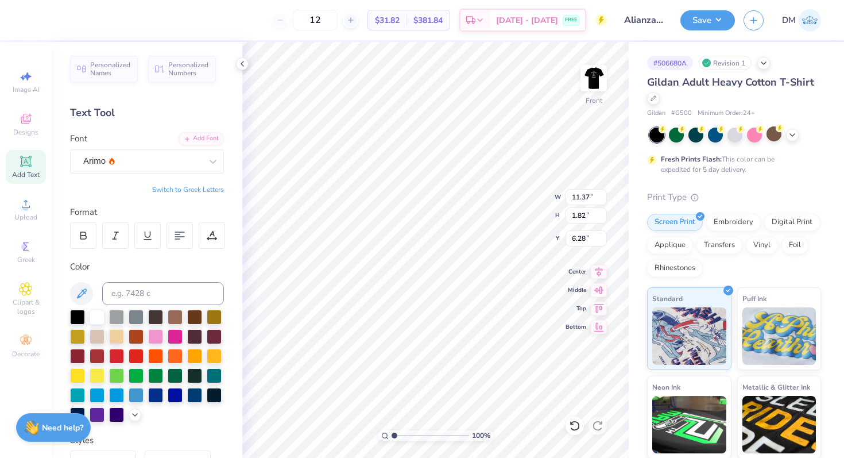
type input "11.37"
type input "1.82"
type input "6.28"
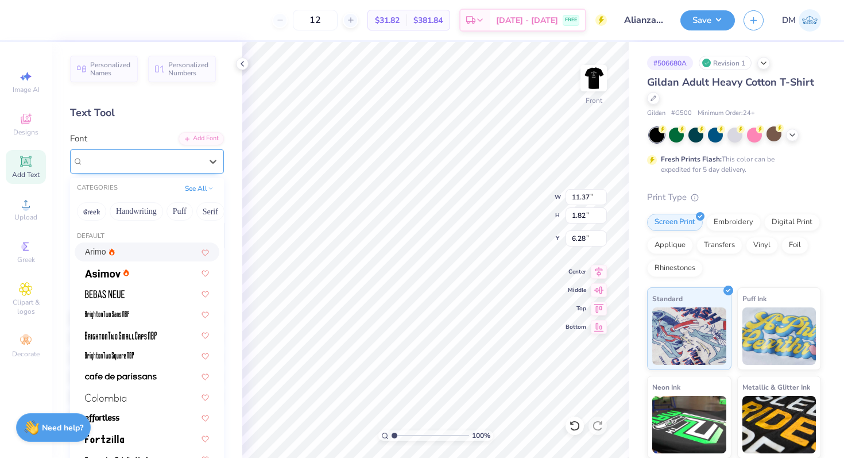
click at [151, 159] on div "Arimo" at bounding box center [142, 161] width 121 height 18
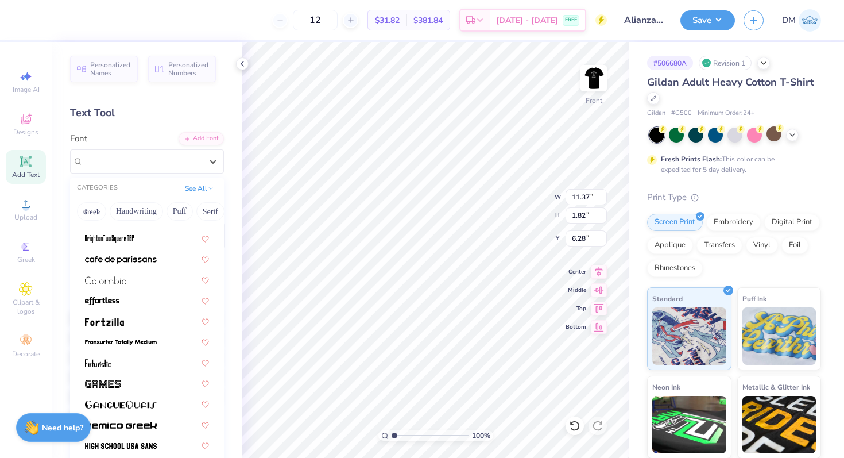
scroll to position [113, 0]
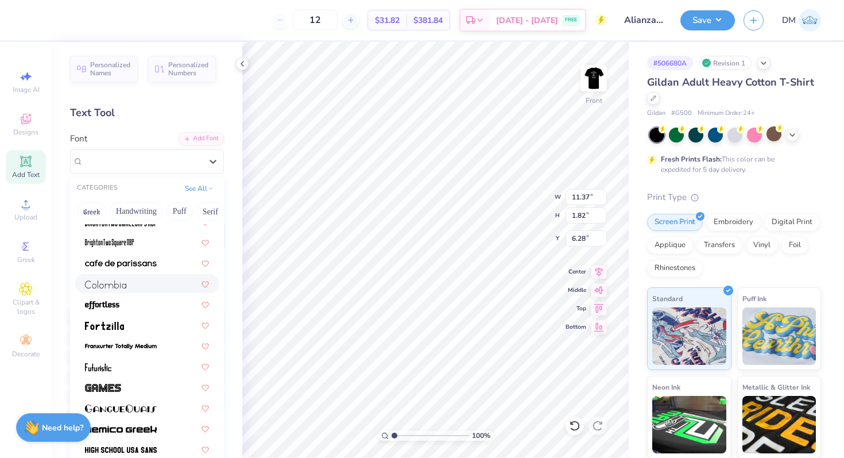
click at [129, 284] on div at bounding box center [147, 283] width 124 height 12
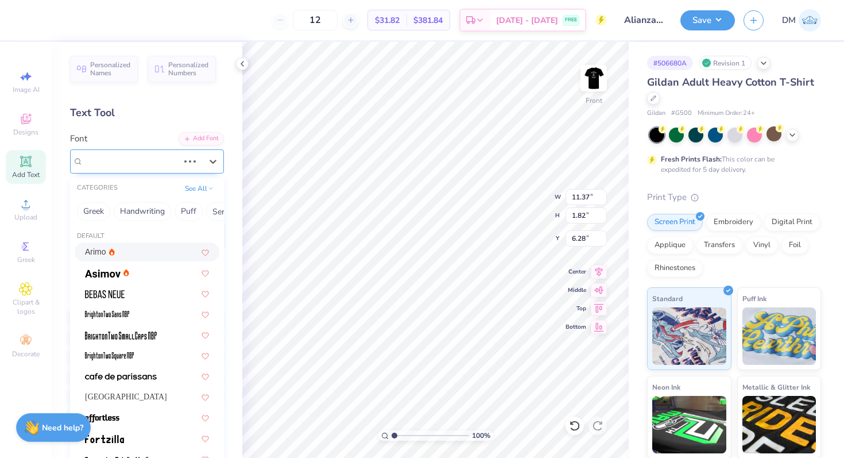
click at [135, 153] on div at bounding box center [130, 161] width 95 height 16
type input "6.76"
type input "1.41"
type input "6.48"
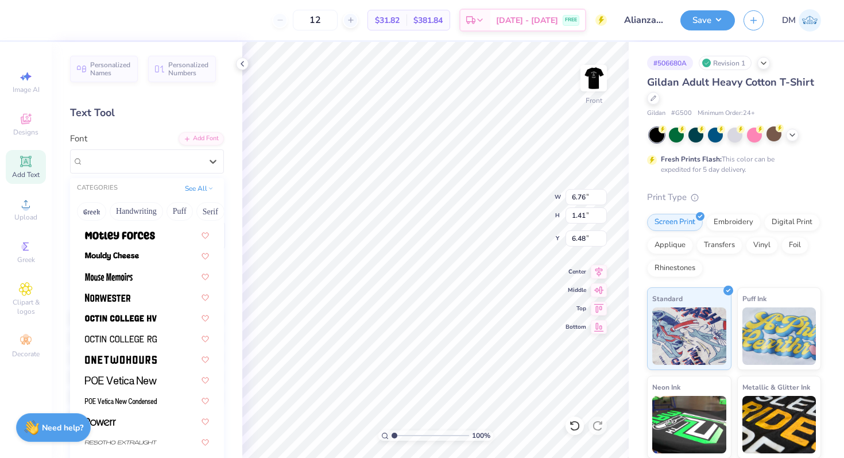
scroll to position [994, 0]
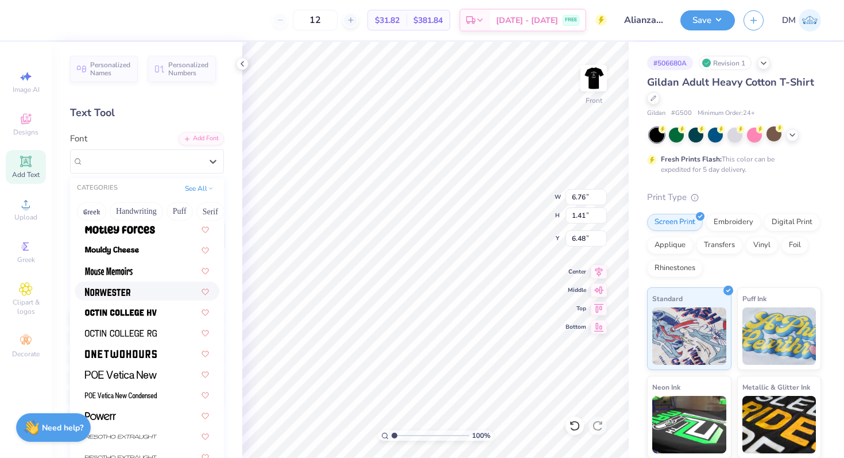
click at [132, 291] on div at bounding box center [147, 291] width 124 height 12
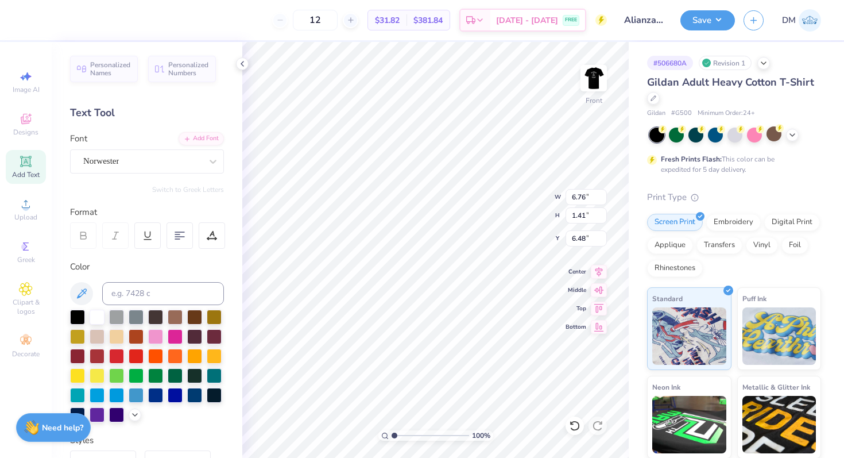
type input "8.39"
type input "2.06"
type input "6.16"
click at [588, 86] on img at bounding box center [594, 78] width 46 height 46
click at [591, 85] on img at bounding box center [594, 78] width 46 height 46
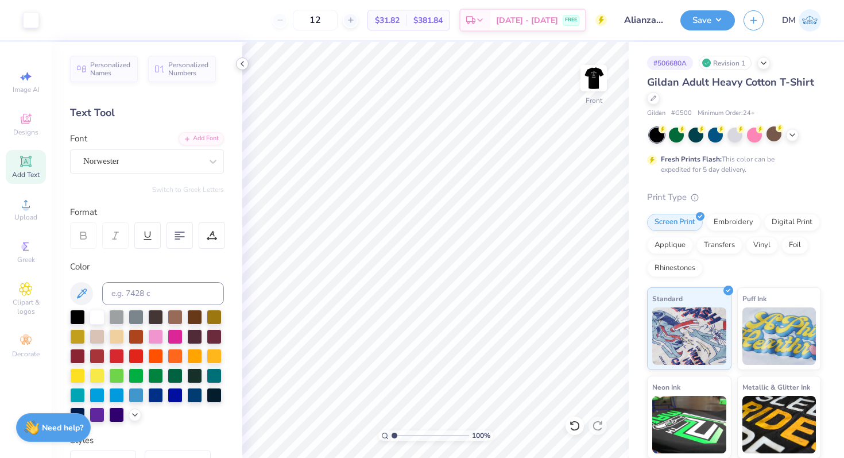
click at [244, 61] on icon at bounding box center [242, 63] width 9 height 9
type input "6.10"
click at [244, 65] on icon at bounding box center [242, 63] width 9 height 9
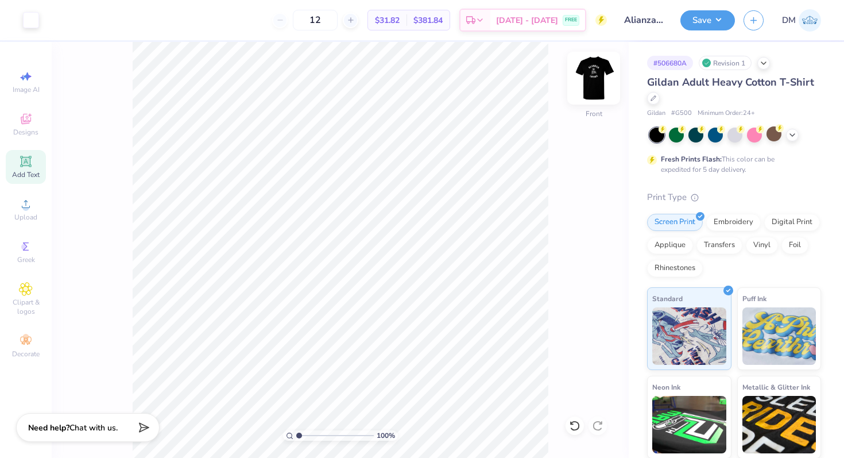
click at [588, 80] on img at bounding box center [594, 78] width 46 height 46
click at [707, 17] on button "Save" at bounding box center [707, 19] width 55 height 20
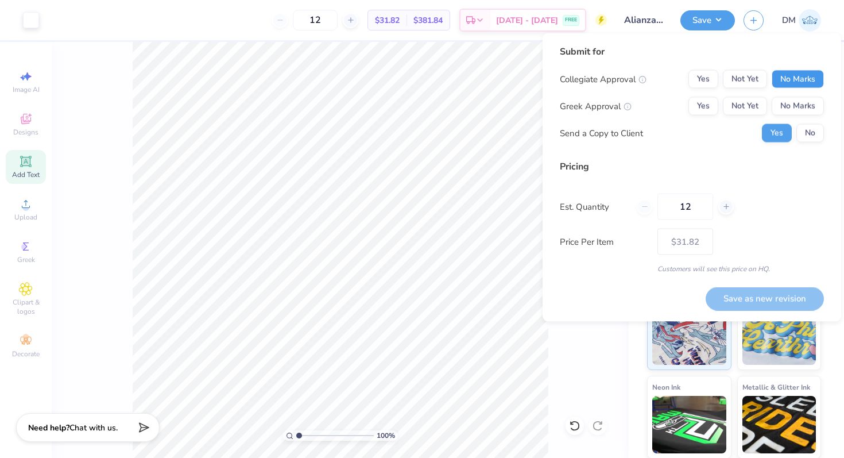
click at [797, 80] on button "No Marks" at bounding box center [798, 79] width 52 height 18
click at [798, 103] on button "No Marks" at bounding box center [798, 106] width 52 height 18
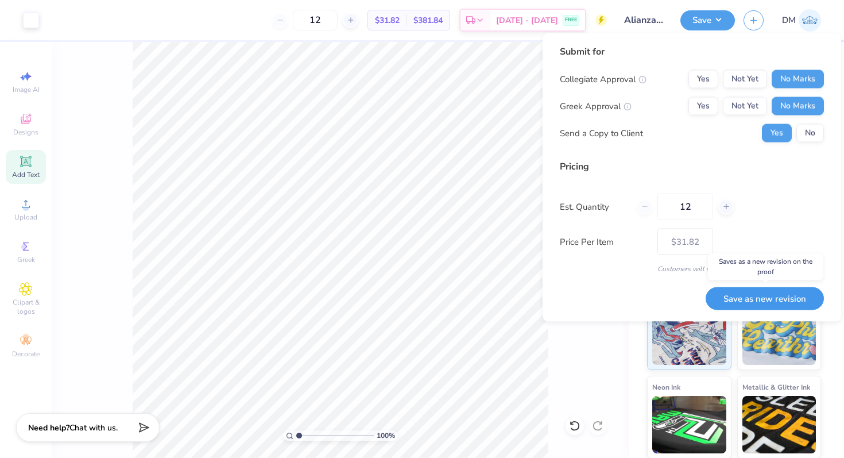
click at [757, 297] on button "Save as new revision" at bounding box center [765, 298] width 118 height 24
type input "$31.82"
